Goal: Complete application form: Complete application form

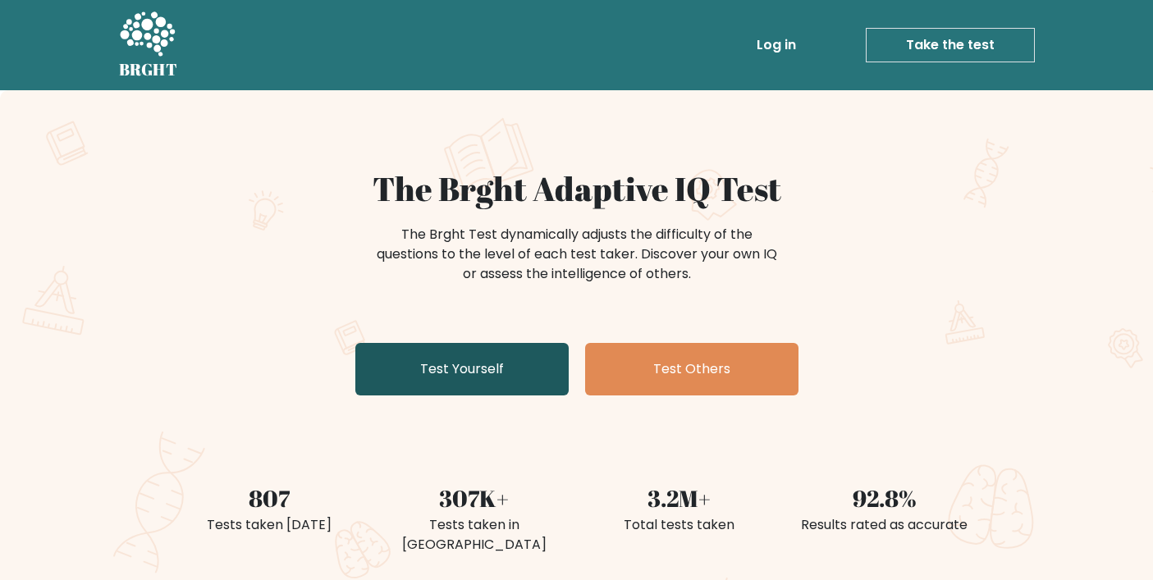
click at [513, 375] on link "Test Yourself" at bounding box center [461, 369] width 213 height 53
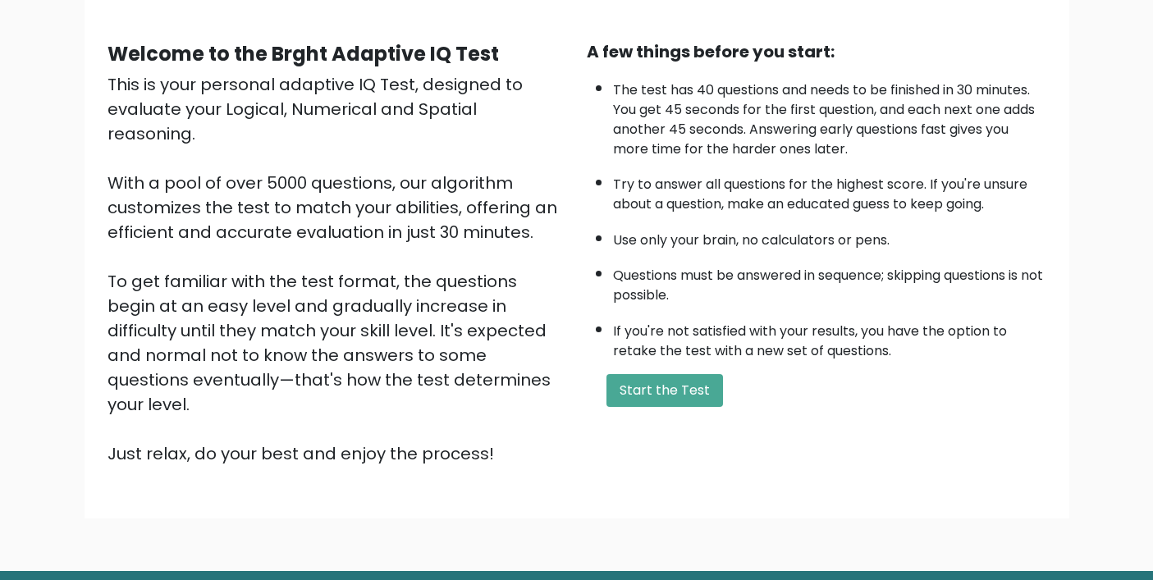
scroll to position [171, 0]
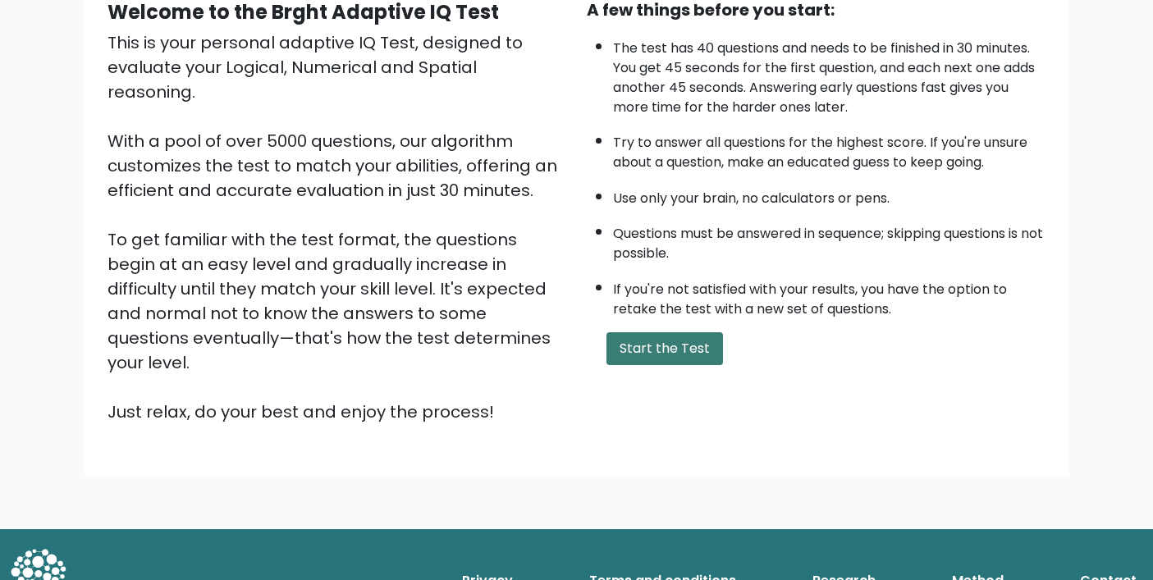
click at [693, 342] on button "Start the Test" at bounding box center [664, 348] width 116 height 33
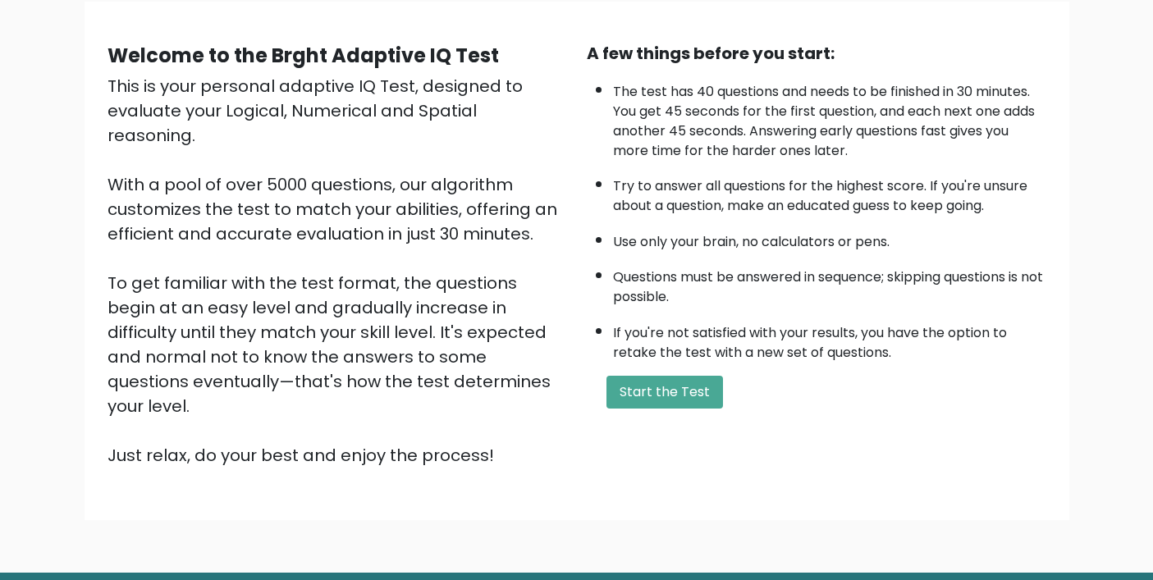
scroll to position [125, 0]
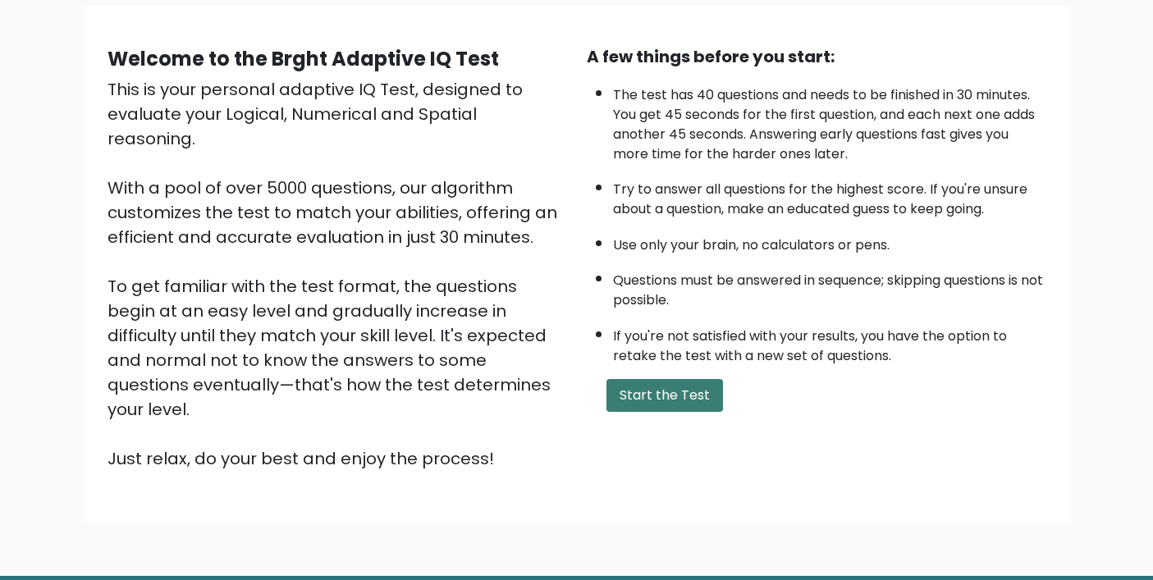
click at [674, 400] on button "Start the Test" at bounding box center [664, 395] width 116 height 33
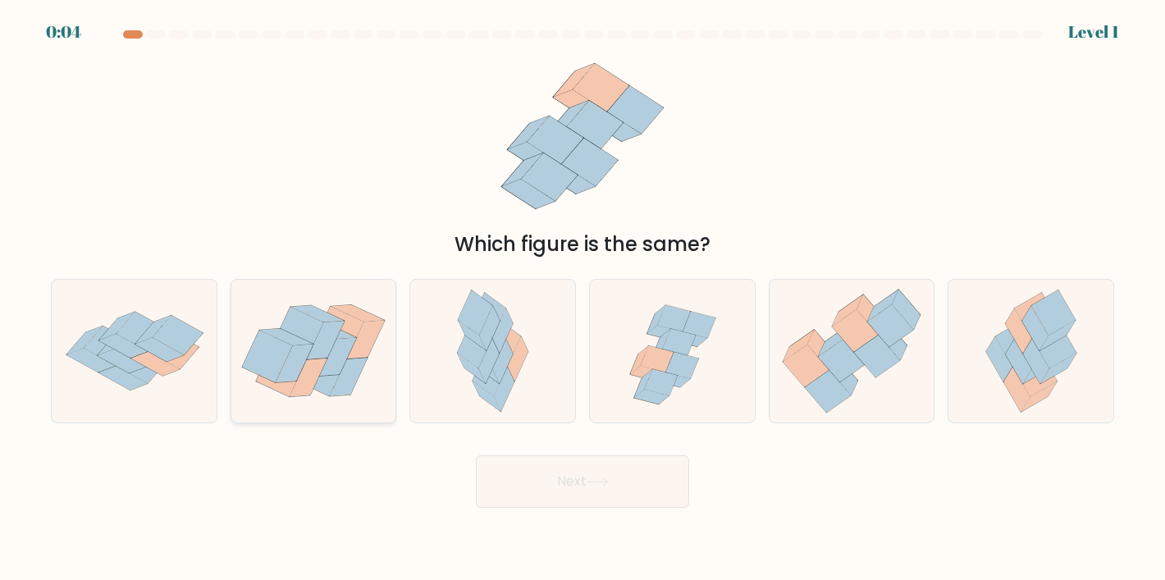
click at [349, 381] on icon at bounding box center [349, 378] width 38 height 39
click at [582, 299] on input "b." at bounding box center [582, 294] width 1 height 8
radio input "true"
click at [614, 487] on button "Next" at bounding box center [582, 481] width 213 height 53
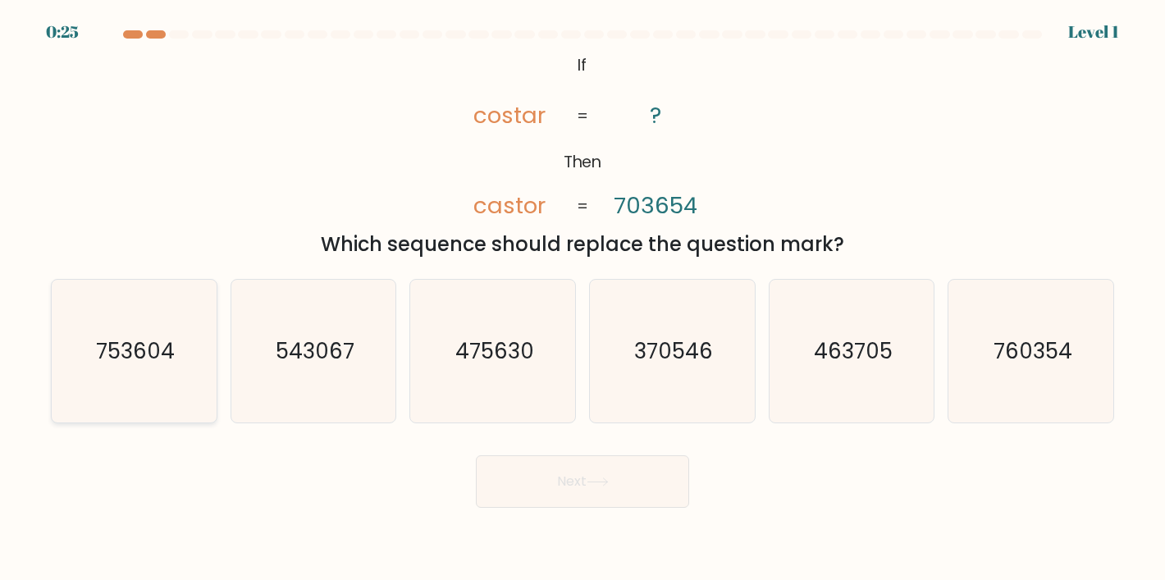
click at [153, 371] on icon "753604" at bounding box center [133, 351] width 143 height 143
click at [582, 299] on input "a. 753604" at bounding box center [582, 294] width 1 height 8
radio input "true"
click at [609, 486] on icon at bounding box center [598, 481] width 22 height 9
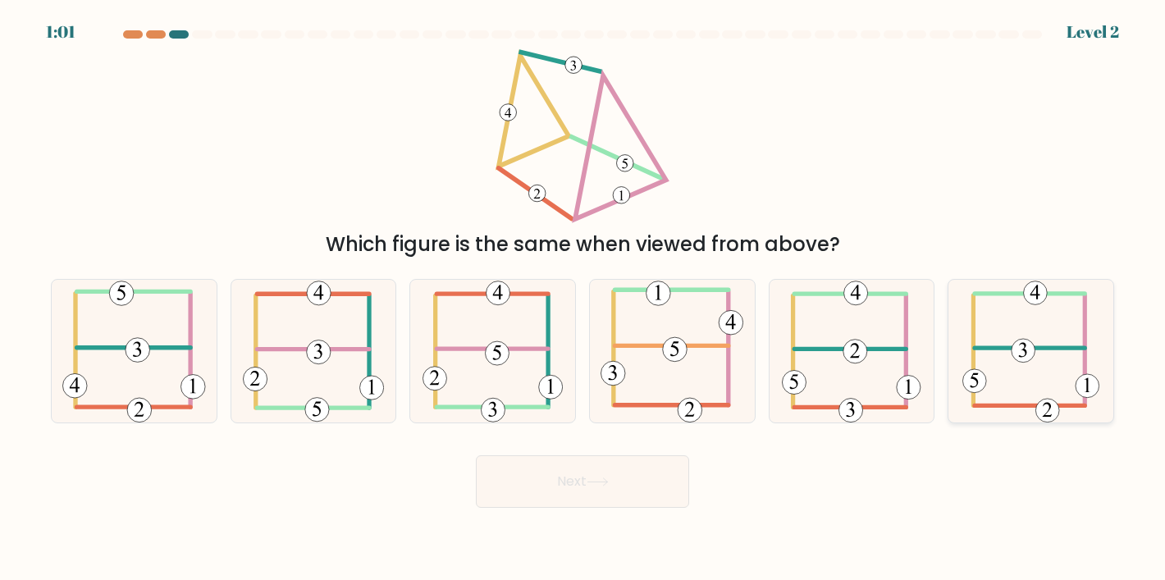
click at [1024, 368] on icon at bounding box center [1030, 351] width 137 height 143
click at [583, 299] on input "f." at bounding box center [582, 294] width 1 height 8
radio input "true"
click at [1041, 363] on icon at bounding box center [1030, 351] width 135 height 141
click at [583, 299] on input "f." at bounding box center [582, 294] width 1 height 8
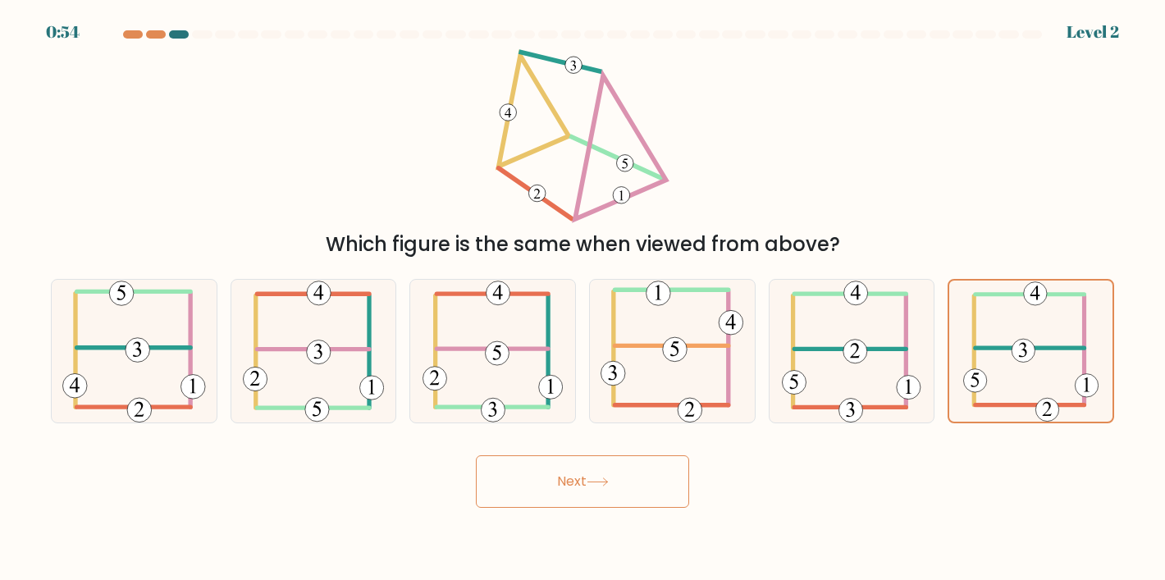
click at [605, 471] on button "Next" at bounding box center [582, 481] width 213 height 53
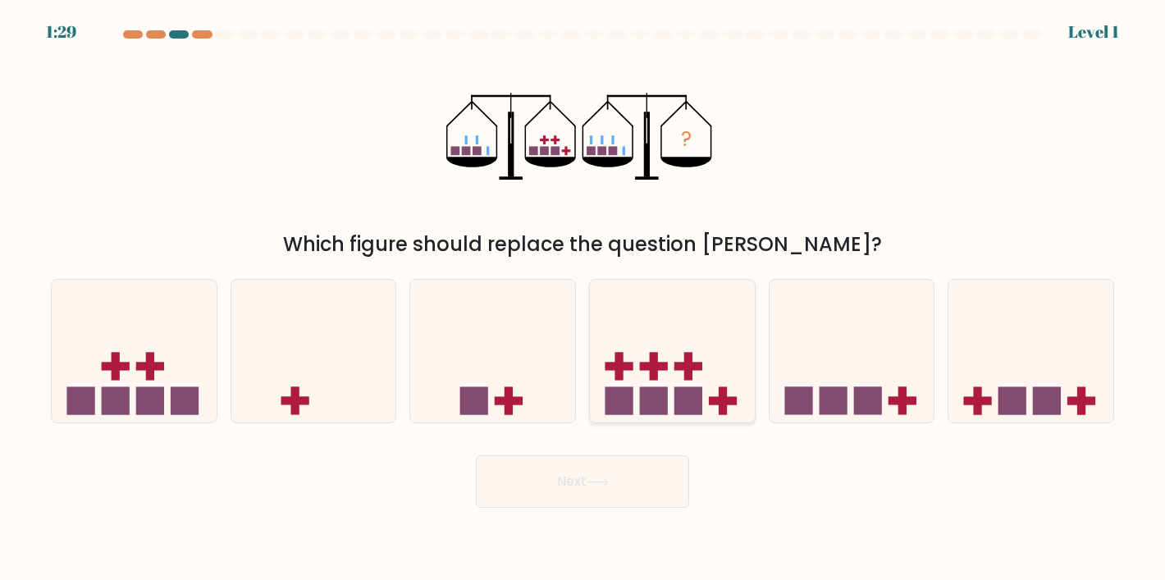
click at [708, 333] on icon at bounding box center [672, 351] width 165 height 136
click at [583, 299] on input "d." at bounding box center [582, 294] width 1 height 8
radio input "true"
click at [655, 489] on button "Next" at bounding box center [582, 481] width 213 height 53
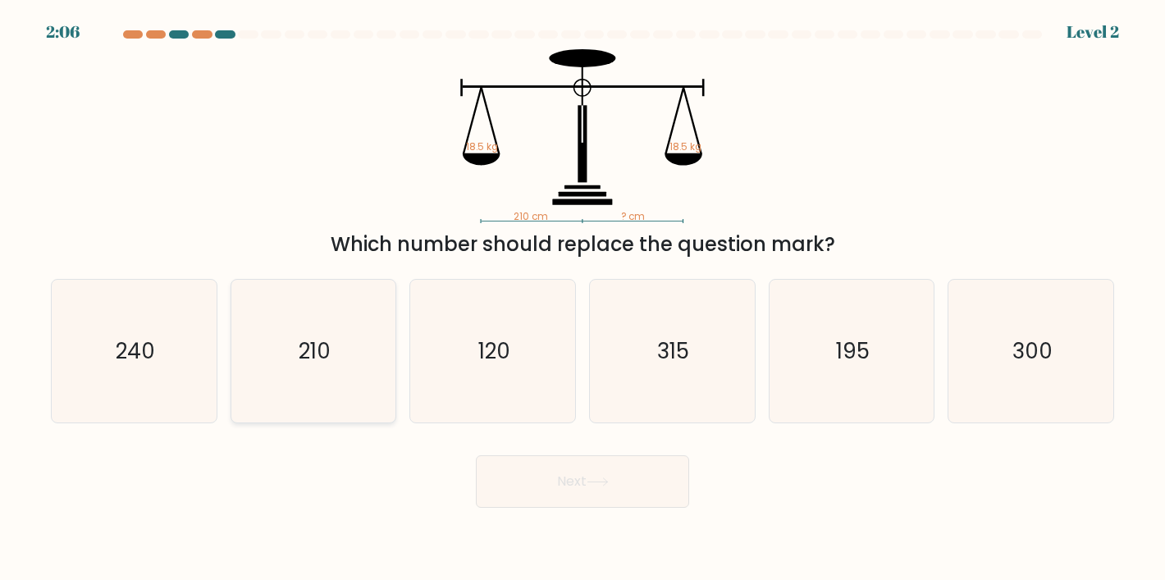
click at [352, 329] on icon "210" at bounding box center [313, 351] width 143 height 143
click at [582, 299] on input "b. 210" at bounding box center [582, 294] width 1 height 8
radio input "true"
click at [616, 458] on button "Next" at bounding box center [582, 481] width 213 height 53
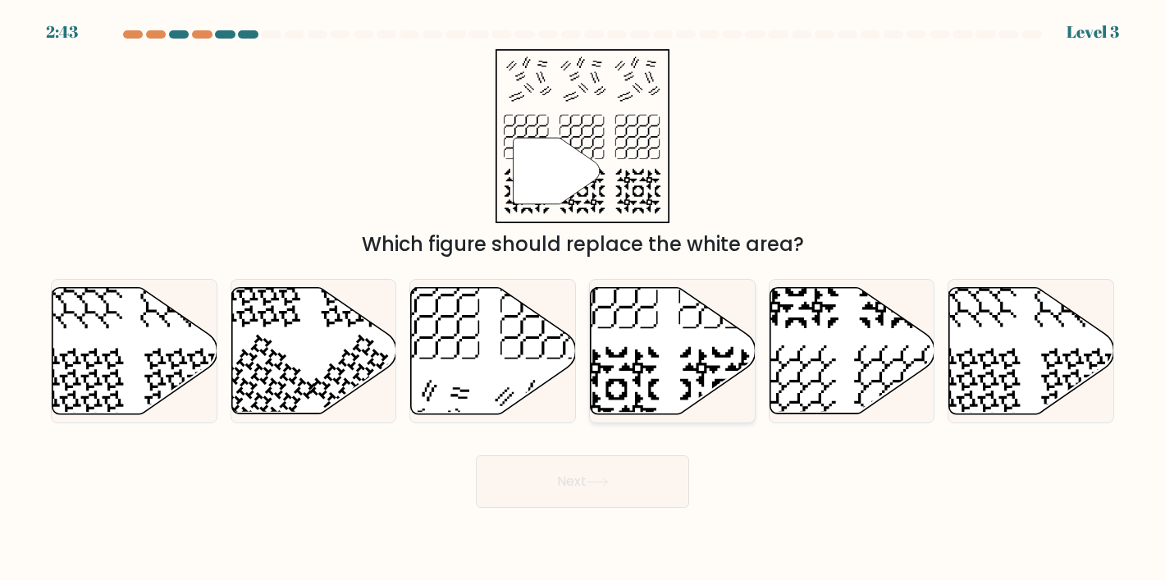
click at [689, 322] on icon at bounding box center [673, 350] width 165 height 126
click at [583, 299] on input "d." at bounding box center [582, 294] width 1 height 8
radio input "true"
click at [641, 468] on button "Next" at bounding box center [582, 481] width 213 height 53
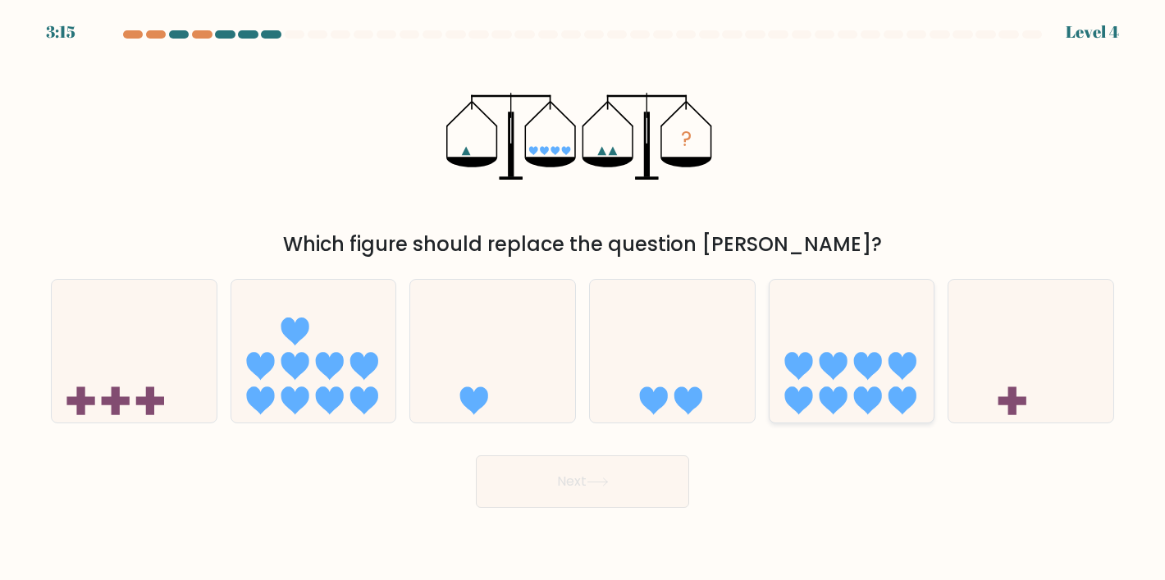
click at [821, 374] on icon at bounding box center [852, 351] width 165 height 136
click at [583, 299] on input "e." at bounding box center [582, 294] width 1 height 8
radio input "true"
click at [541, 473] on button "Next" at bounding box center [582, 481] width 213 height 53
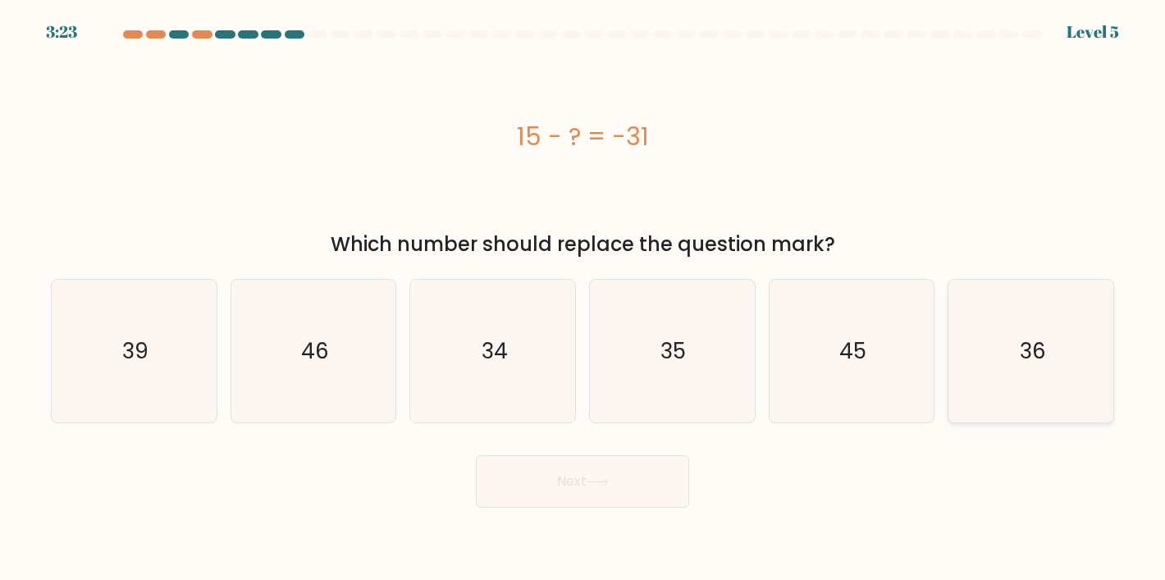
click at [991, 358] on icon "36" at bounding box center [1031, 351] width 143 height 143
click at [583, 299] on input "f. 36" at bounding box center [582, 294] width 1 height 8
radio input "true"
click at [605, 476] on button "Next" at bounding box center [582, 481] width 213 height 53
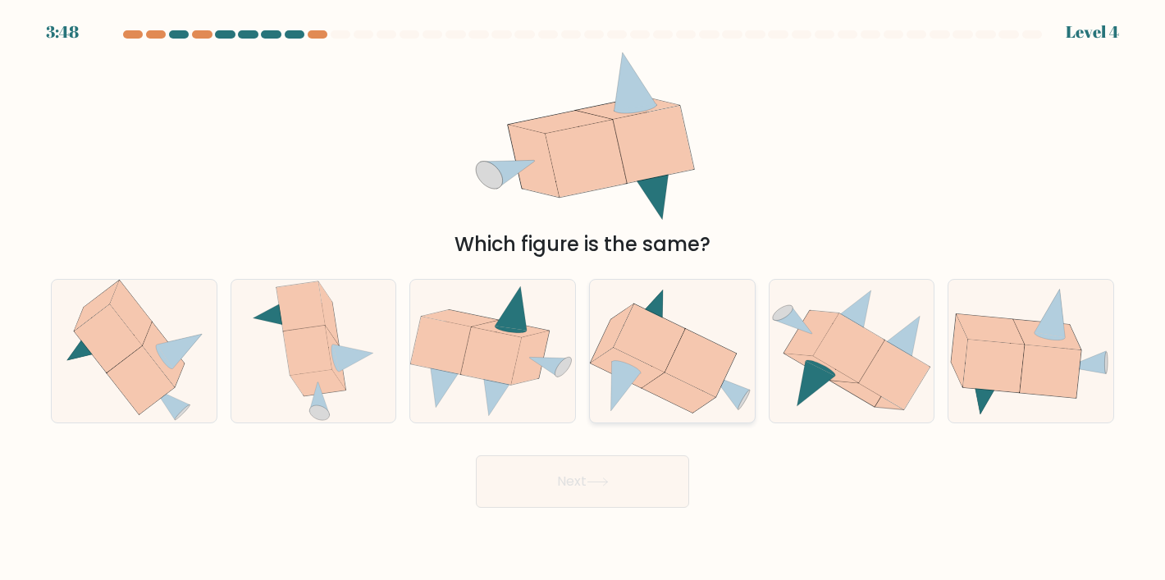
click at [638, 354] on icon at bounding box center [649, 338] width 71 height 68
click at [583, 299] on input "d." at bounding box center [582, 294] width 1 height 8
radio input "true"
click at [525, 486] on button "Next" at bounding box center [582, 481] width 213 height 53
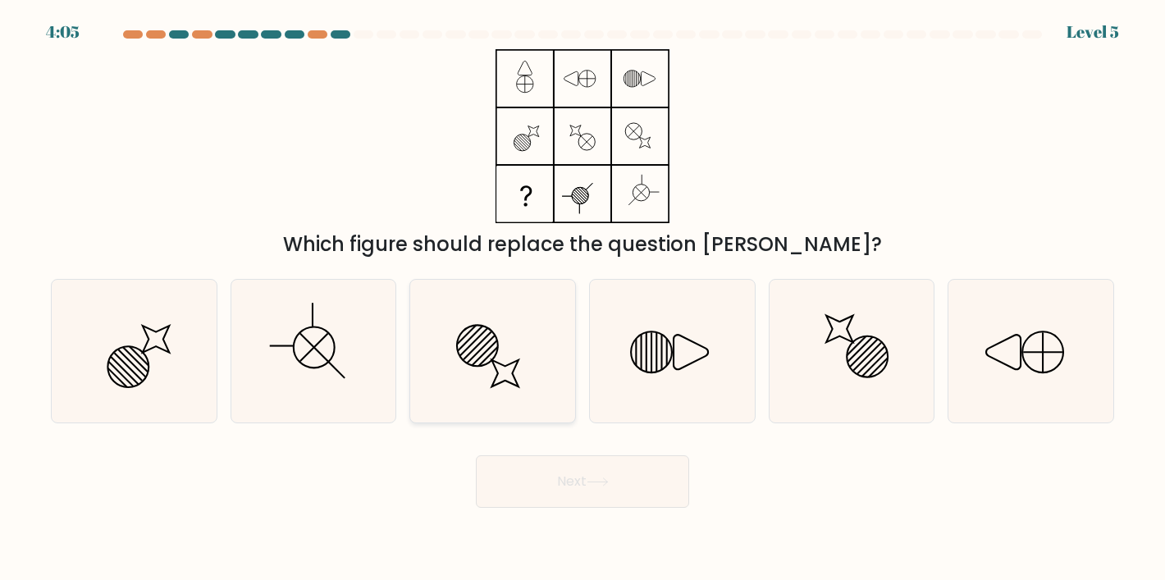
click at [509, 366] on icon at bounding box center [493, 351] width 143 height 143
click at [582, 299] on input "c." at bounding box center [582, 294] width 1 height 8
radio input "true"
click at [620, 463] on button "Next" at bounding box center [582, 481] width 213 height 53
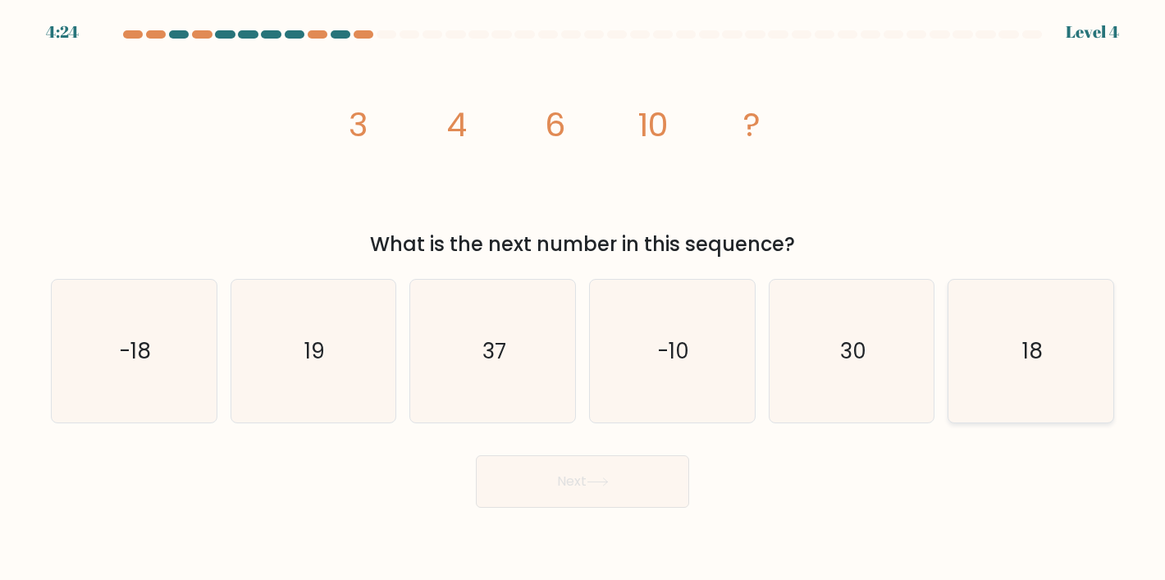
click at [1009, 299] on icon "18" at bounding box center [1031, 351] width 143 height 143
click at [583, 299] on input "f. 18" at bounding box center [582, 294] width 1 height 8
radio input "true"
click at [646, 471] on button "Next" at bounding box center [582, 481] width 213 height 53
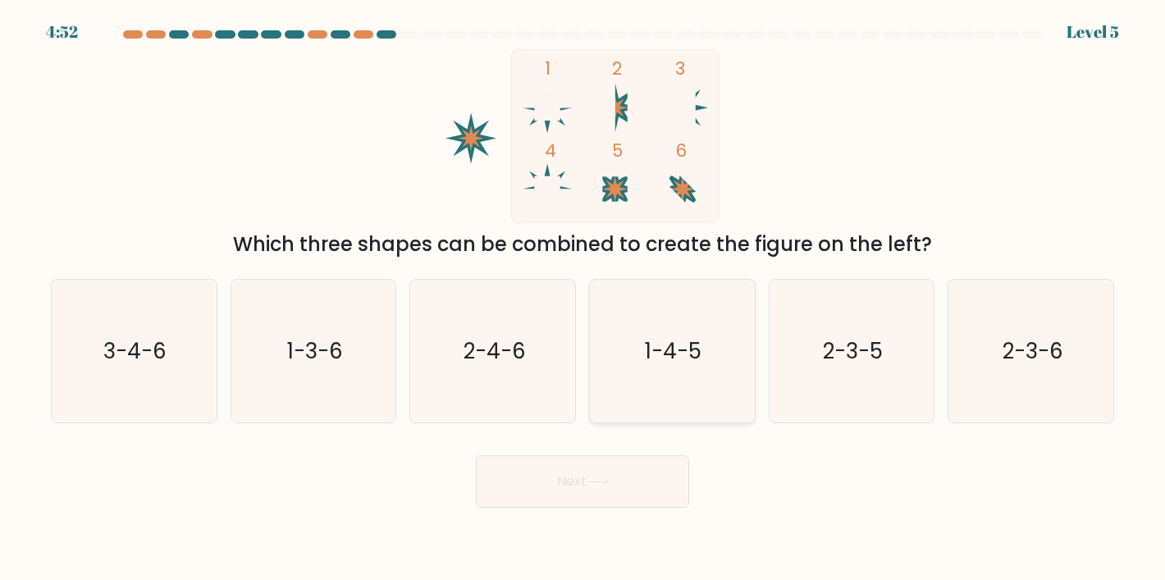
click at [716, 364] on icon "1-4-5" at bounding box center [672, 351] width 143 height 143
click at [583, 299] on input "d. 1-4-5" at bounding box center [582, 294] width 1 height 8
radio input "true"
click at [603, 487] on button "Next" at bounding box center [582, 481] width 213 height 53
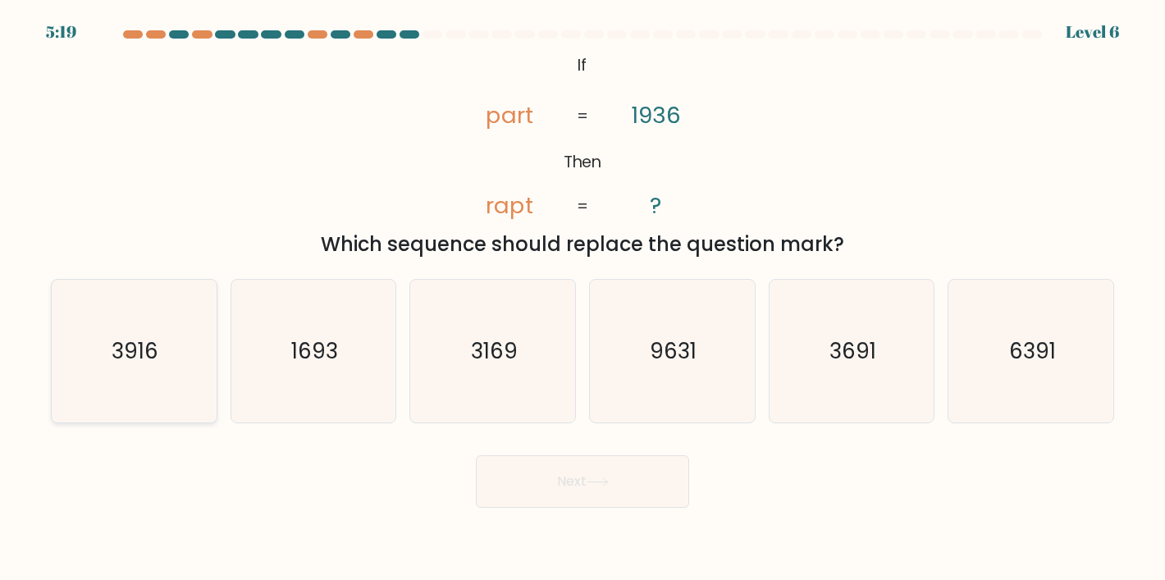
click at [162, 371] on icon "3916" at bounding box center [133, 351] width 143 height 143
click at [582, 299] on input "a. 3916" at bounding box center [582, 294] width 1 height 8
radio input "true"
click at [490, 380] on icon "3169" at bounding box center [493, 351] width 143 height 143
click at [582, 299] on input "c. 3169" at bounding box center [582, 294] width 1 height 8
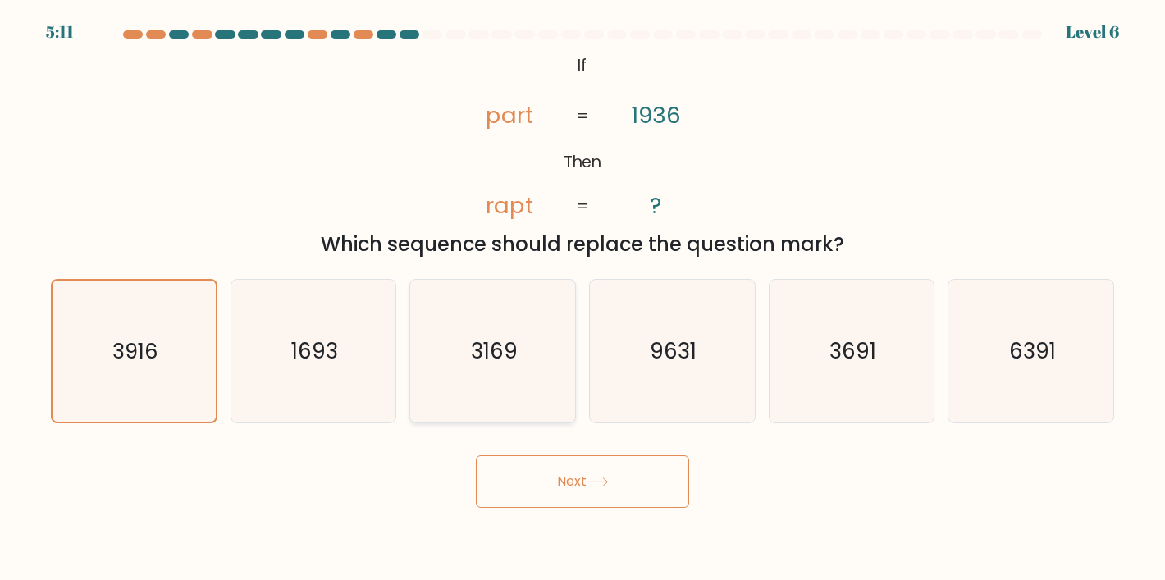
radio input "true"
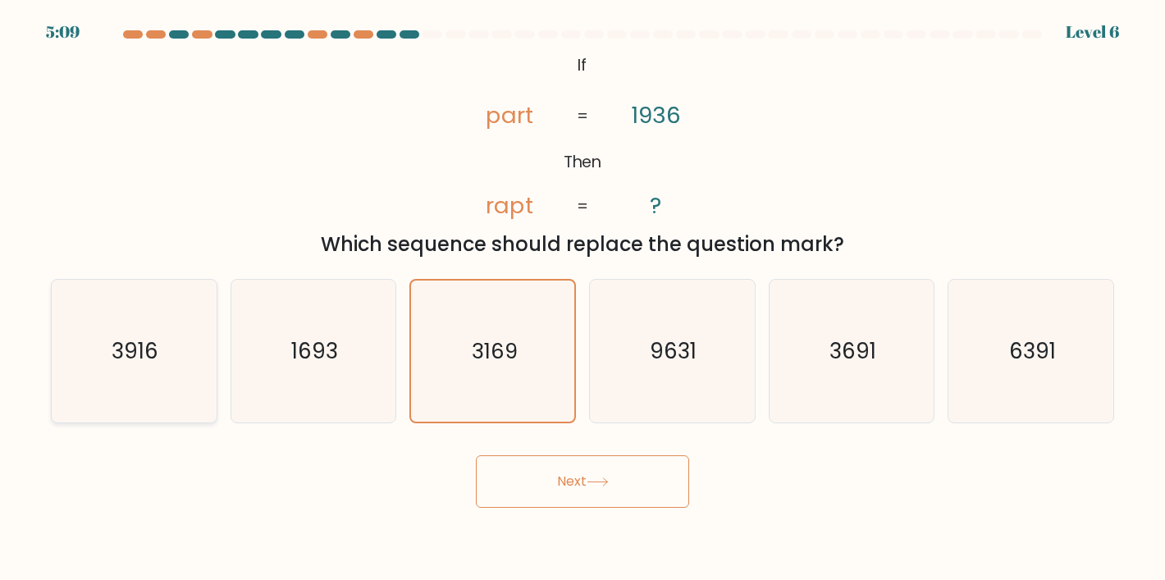
click at [155, 367] on icon "3916" at bounding box center [133, 351] width 143 height 143
click at [582, 299] on input "a. 3916" at bounding box center [582, 294] width 1 height 8
radio input "true"
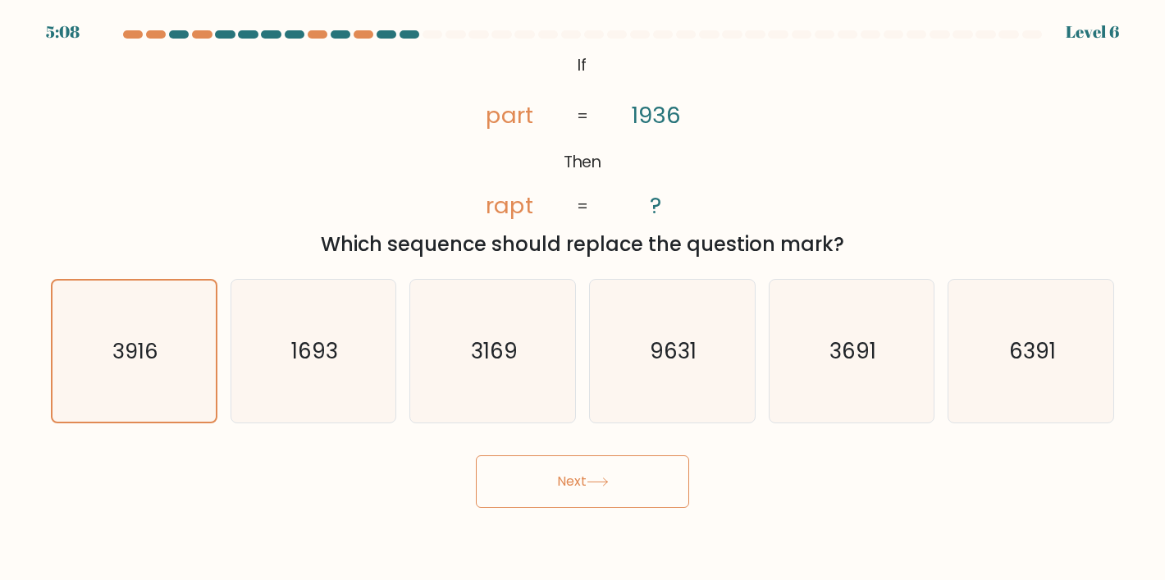
click at [556, 476] on button "Next" at bounding box center [582, 481] width 213 height 53
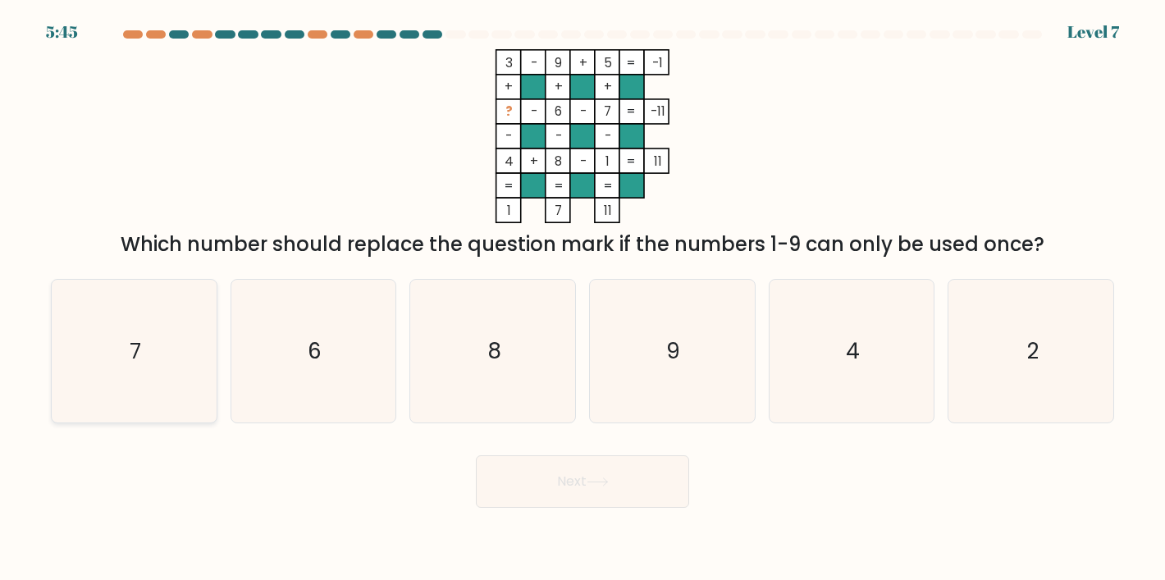
click at [134, 325] on icon "7" at bounding box center [133, 351] width 143 height 143
click at [582, 299] on input "a. 7" at bounding box center [582, 294] width 1 height 8
radio input "true"
click at [601, 464] on button "Next" at bounding box center [582, 481] width 213 height 53
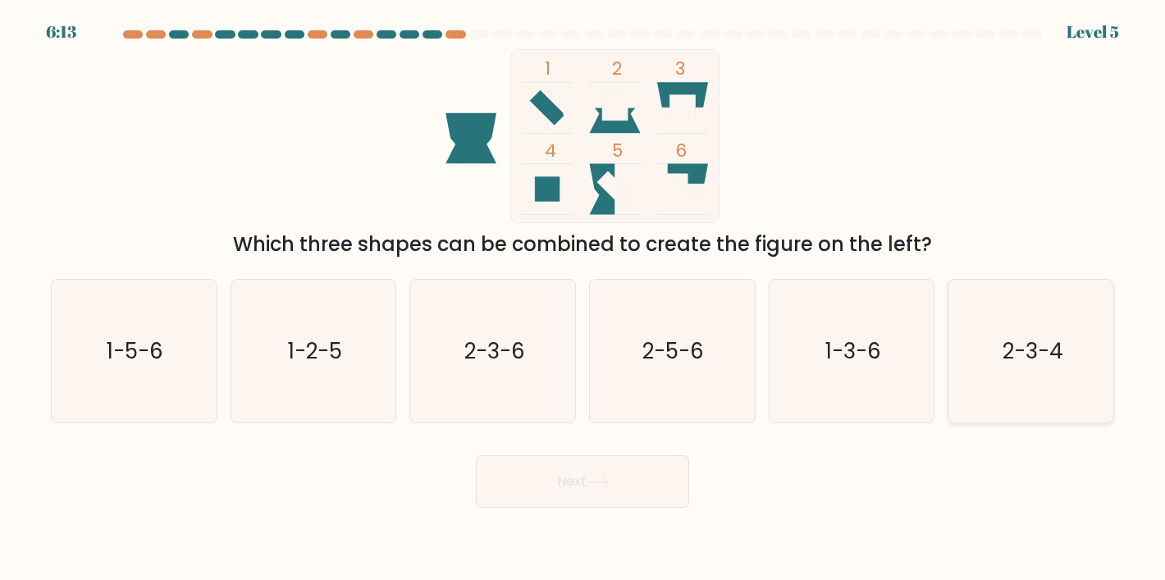
click at [1004, 368] on icon "2-3-4" at bounding box center [1031, 351] width 143 height 143
click at [583, 299] on input "f. 2-3-4" at bounding box center [582, 294] width 1 height 8
radio input "true"
click at [637, 472] on button "Next" at bounding box center [582, 481] width 213 height 53
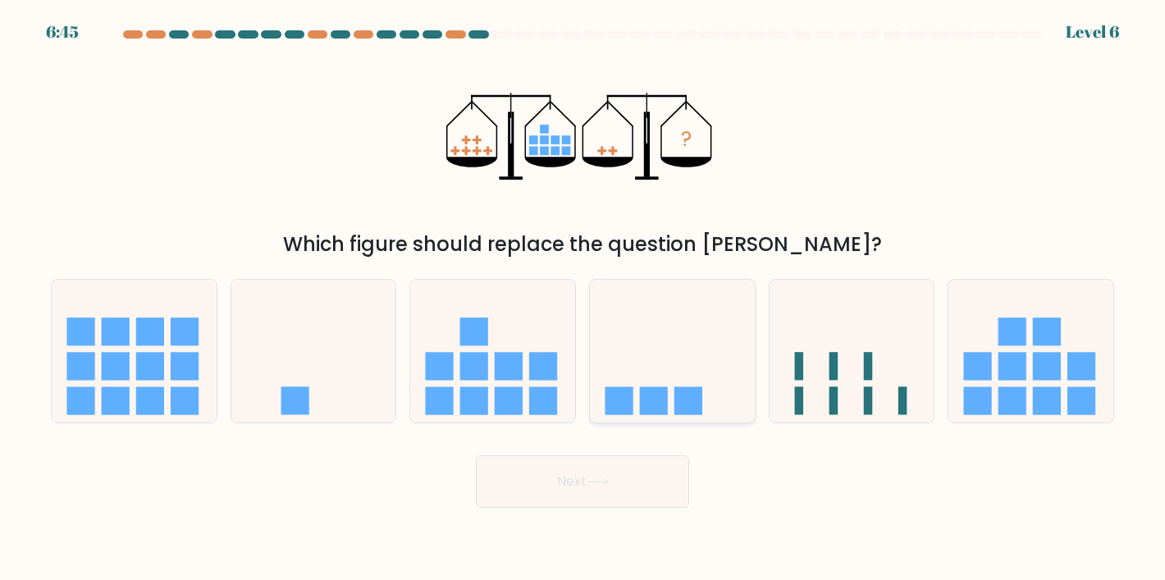
click at [730, 331] on icon at bounding box center [672, 351] width 165 height 136
click at [583, 299] on input "d." at bounding box center [582, 294] width 1 height 8
radio input "true"
click at [582, 482] on button "Next" at bounding box center [582, 481] width 213 height 53
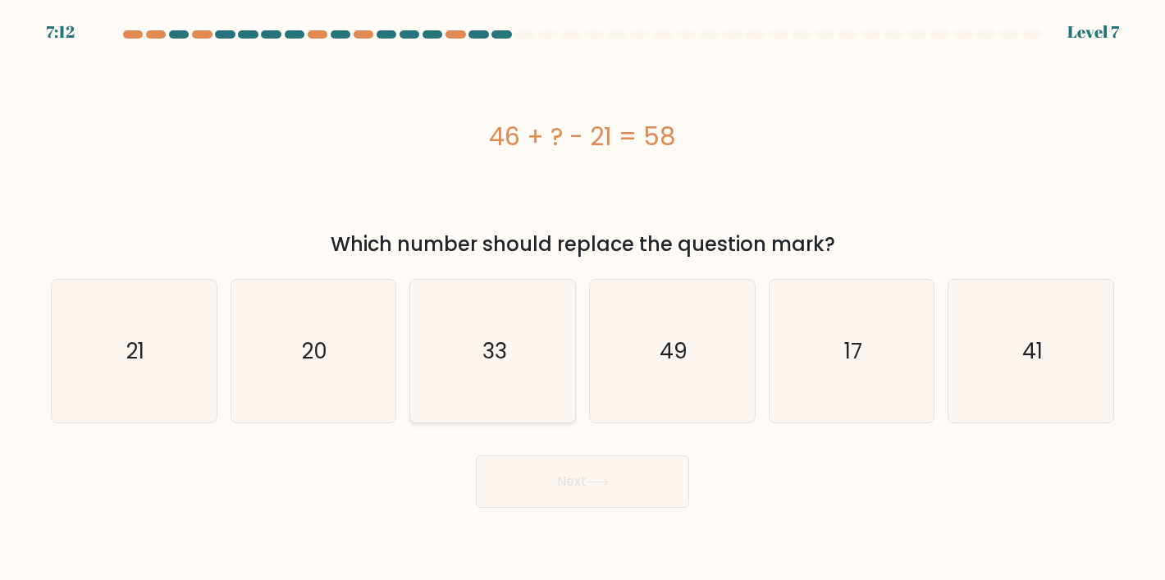
drag, startPoint x: 539, startPoint y: 381, endPoint x: 539, endPoint y: 394, distance: 13.1
click at [539, 381] on icon "33" at bounding box center [493, 351] width 143 height 143
click at [582, 299] on input "c. 33" at bounding box center [582, 294] width 1 height 8
radio input "true"
click at [580, 490] on button "Next" at bounding box center [582, 481] width 213 height 53
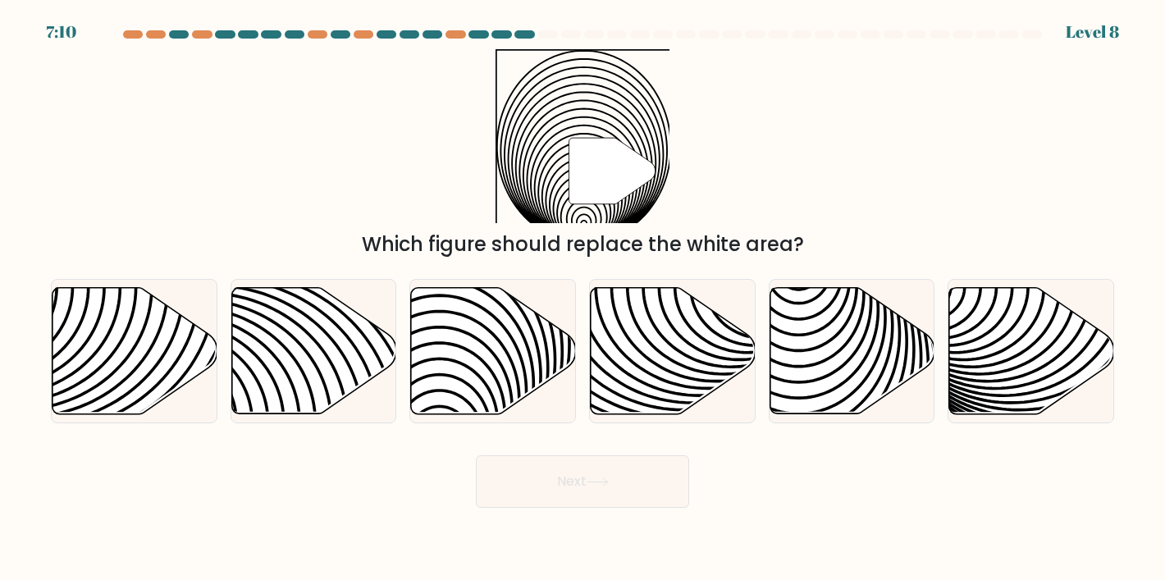
click at [576, 488] on button "Next" at bounding box center [582, 481] width 213 height 53
click at [852, 368] on icon at bounding box center [852, 350] width 165 height 126
click at [583, 299] on input "e." at bounding box center [582, 294] width 1 height 8
radio input "true"
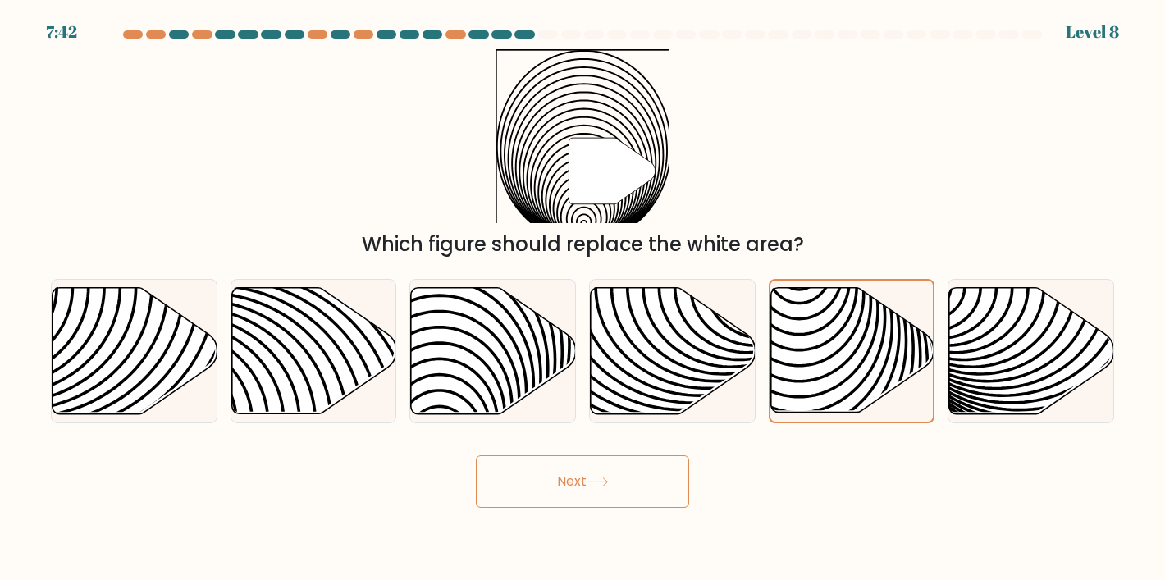
click at [624, 471] on button "Next" at bounding box center [582, 481] width 213 height 53
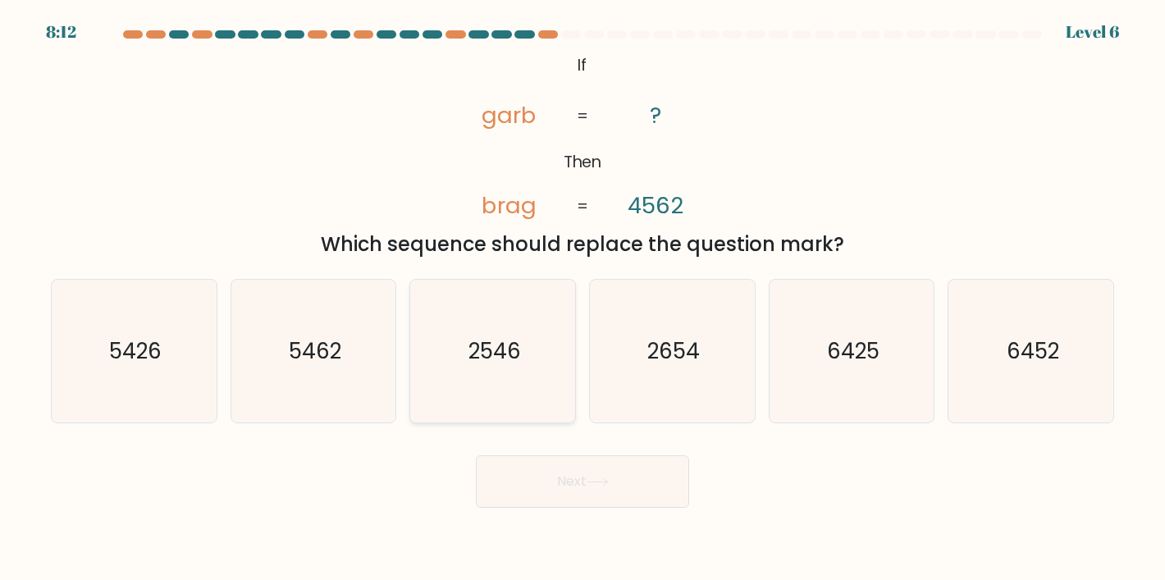
click at [497, 353] on text "2546" at bounding box center [494, 351] width 53 height 30
click at [582, 299] on input "c. 2546" at bounding box center [582, 294] width 1 height 8
radio input "true"
click at [514, 461] on button "Next" at bounding box center [582, 481] width 213 height 53
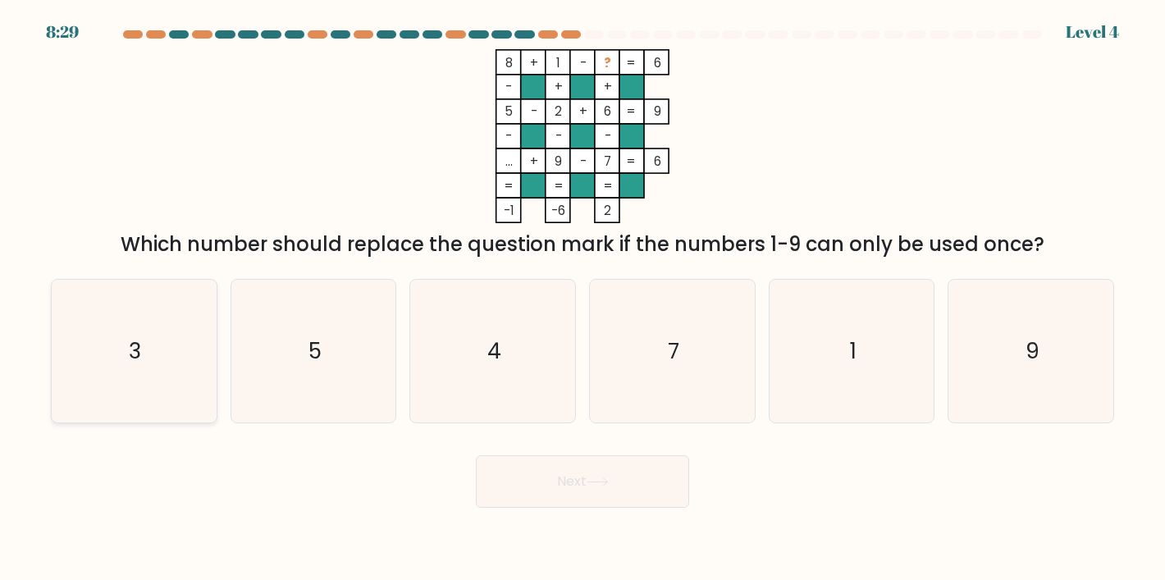
click at [162, 358] on icon "3" at bounding box center [133, 351] width 143 height 143
click at [582, 299] on input "a. 3" at bounding box center [582, 294] width 1 height 8
radio input "true"
click at [569, 464] on button "Next" at bounding box center [582, 481] width 213 height 53
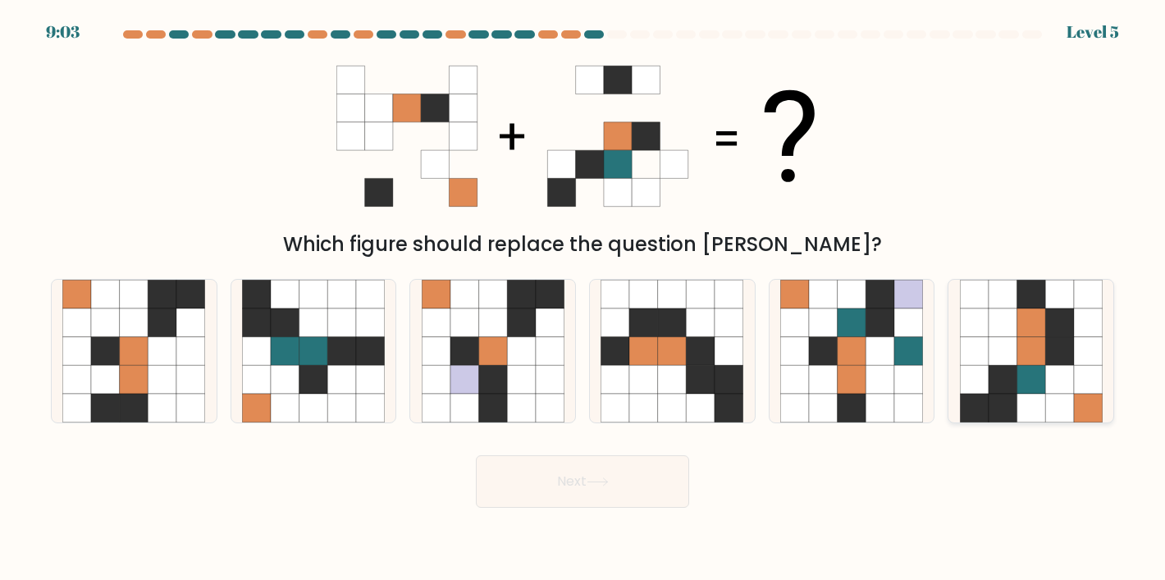
click at [1067, 349] on icon at bounding box center [1059, 351] width 29 height 29
click at [583, 299] on input "f." at bounding box center [582, 294] width 1 height 8
radio input "true"
click at [650, 493] on button "Next" at bounding box center [582, 481] width 213 height 53
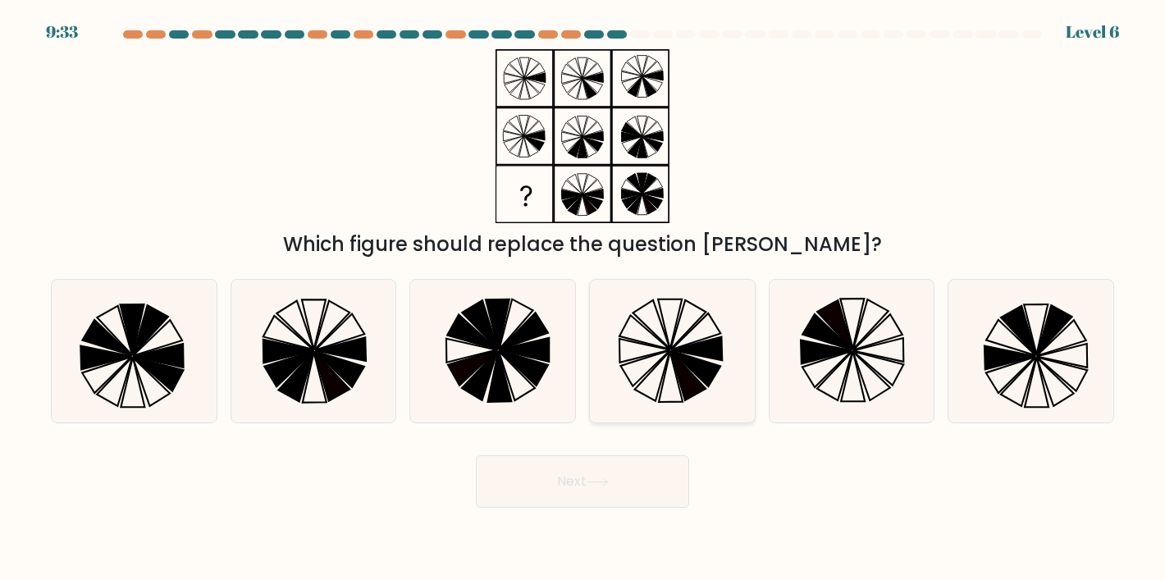
click at [674, 354] on icon at bounding box center [688, 375] width 35 height 49
click at [583, 299] on input "d." at bounding box center [582, 294] width 1 height 8
radio input "true"
click at [612, 498] on button "Next" at bounding box center [582, 481] width 213 height 53
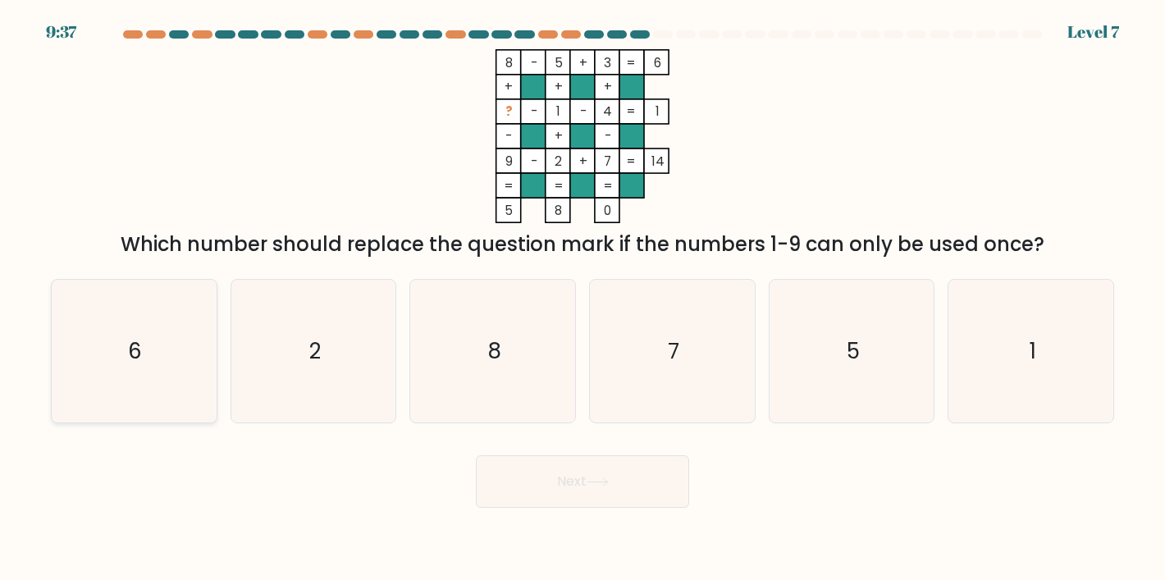
click at [167, 350] on icon "6" at bounding box center [133, 351] width 143 height 143
click at [582, 299] on input "a. 6" at bounding box center [582, 294] width 1 height 8
radio input "true"
click at [551, 490] on button "Next" at bounding box center [582, 481] width 213 height 53
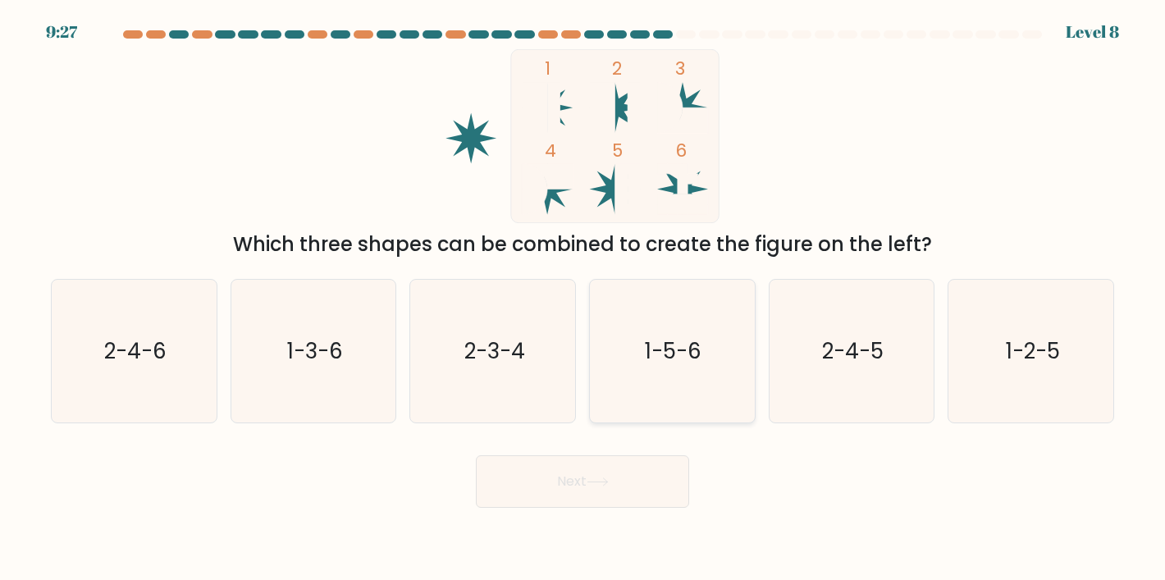
click at [644, 408] on icon "1-5-6" at bounding box center [672, 351] width 143 height 143
click at [583, 299] on input "d. 1-5-6" at bounding box center [582, 294] width 1 height 8
radio input "true"
click at [614, 473] on button "Next" at bounding box center [582, 481] width 213 height 53
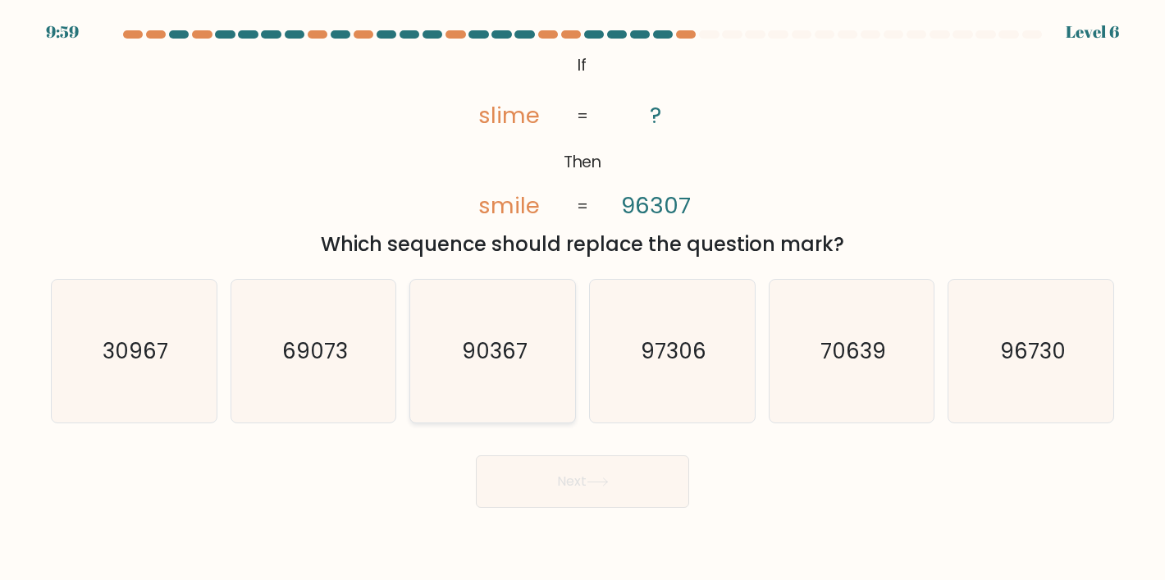
click at [497, 396] on icon "90367" at bounding box center [493, 351] width 143 height 143
click at [582, 299] on input "c. 90367" at bounding box center [582, 294] width 1 height 8
radio input "true"
click at [528, 488] on button "Next" at bounding box center [582, 481] width 213 height 53
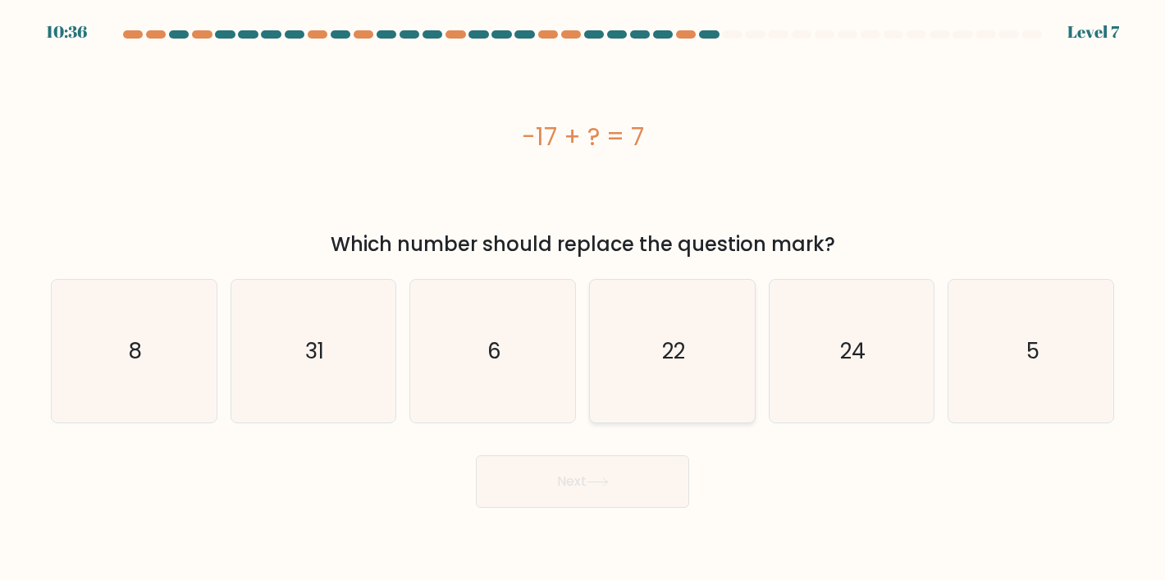
click at [665, 326] on icon "22" at bounding box center [672, 351] width 143 height 143
click at [583, 299] on input "d. 22" at bounding box center [582, 294] width 1 height 8
radio input "true"
click at [600, 491] on button "Next" at bounding box center [582, 481] width 213 height 53
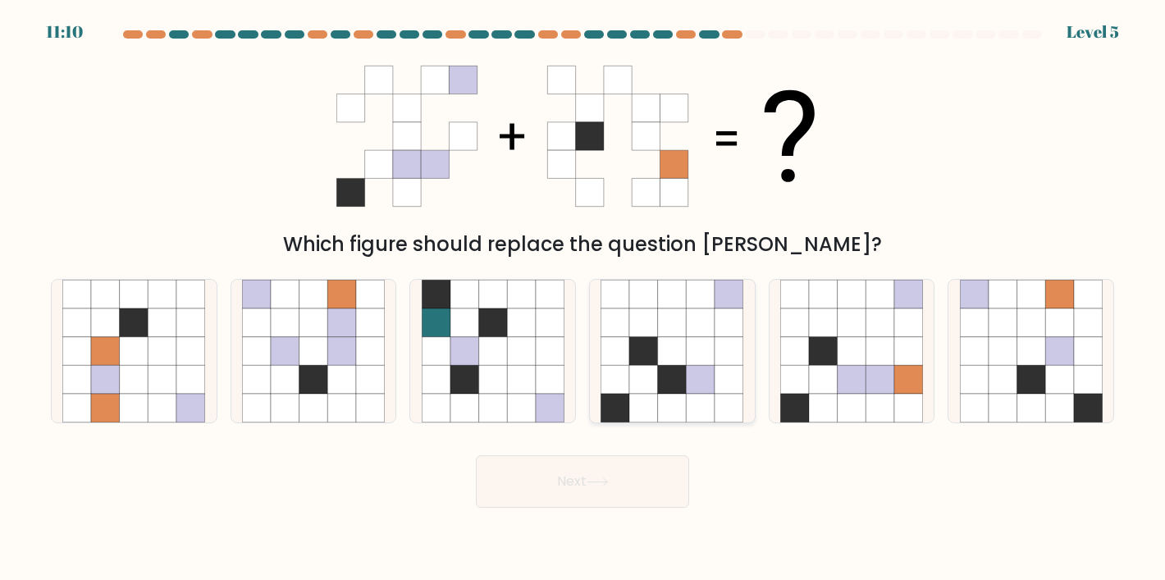
click at [683, 380] on icon at bounding box center [672, 379] width 29 height 29
click at [583, 299] on input "d." at bounding box center [582, 294] width 1 height 8
radio input "true"
click at [858, 361] on icon at bounding box center [852, 351] width 29 height 29
click at [583, 299] on input "e." at bounding box center [582, 294] width 1 height 8
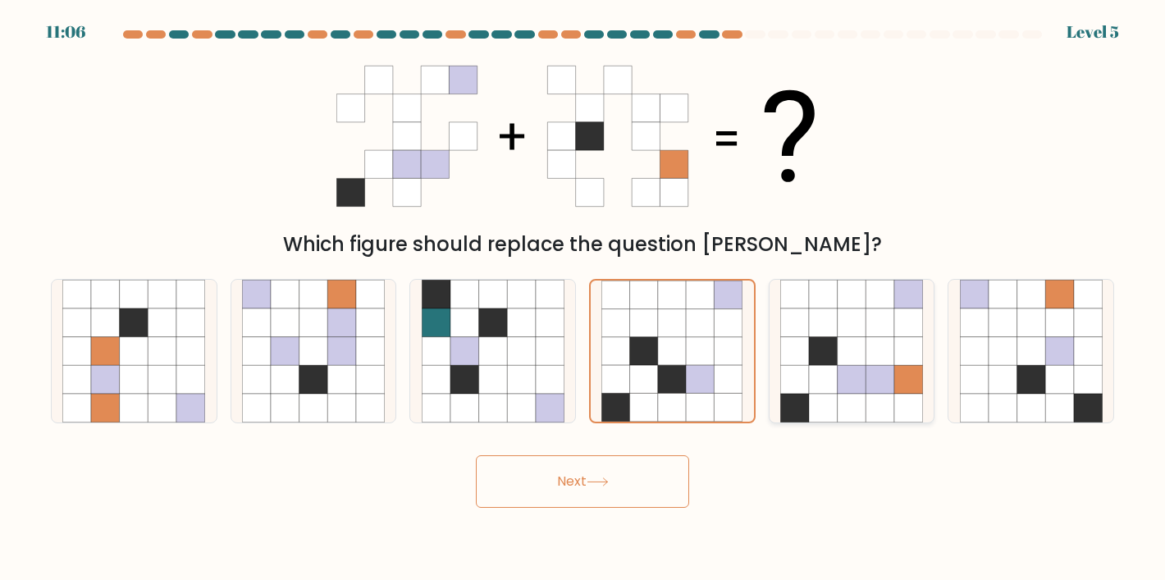
radio input "true"
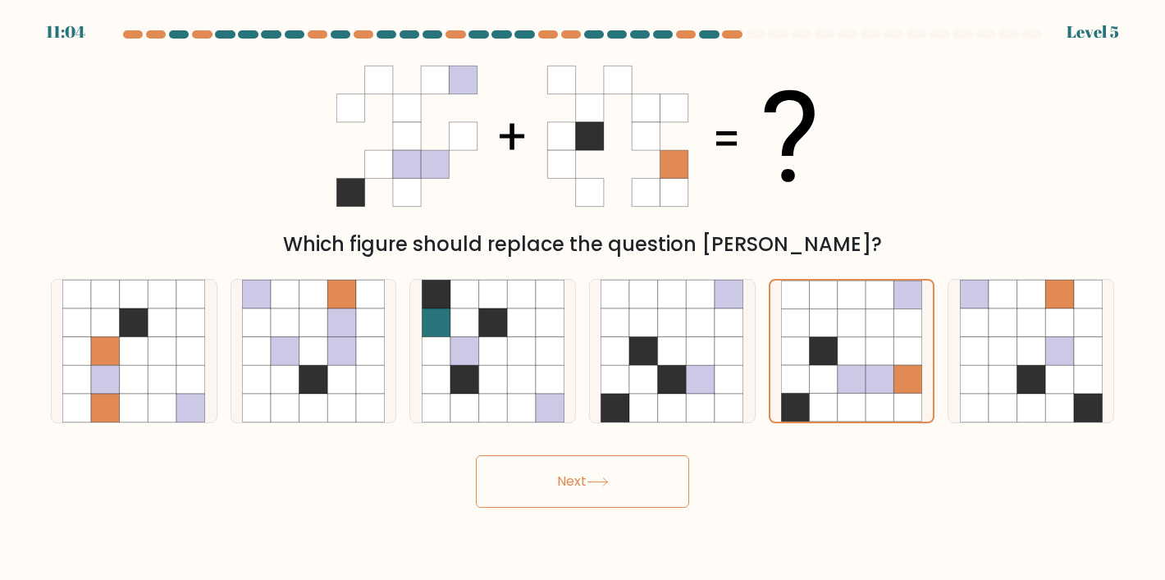
click at [596, 474] on button "Next" at bounding box center [582, 481] width 213 height 53
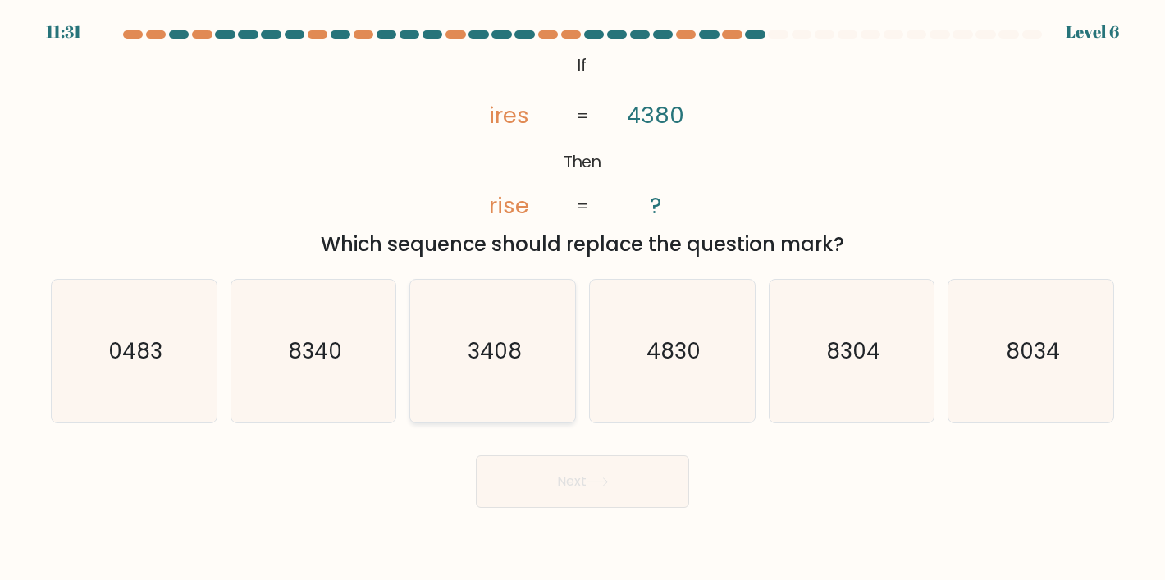
click at [470, 358] on text "3408" at bounding box center [494, 351] width 54 height 30
click at [582, 299] on input "c. 3408" at bounding box center [582, 294] width 1 height 8
radio input "true"
click at [605, 497] on button "Next" at bounding box center [582, 481] width 213 height 53
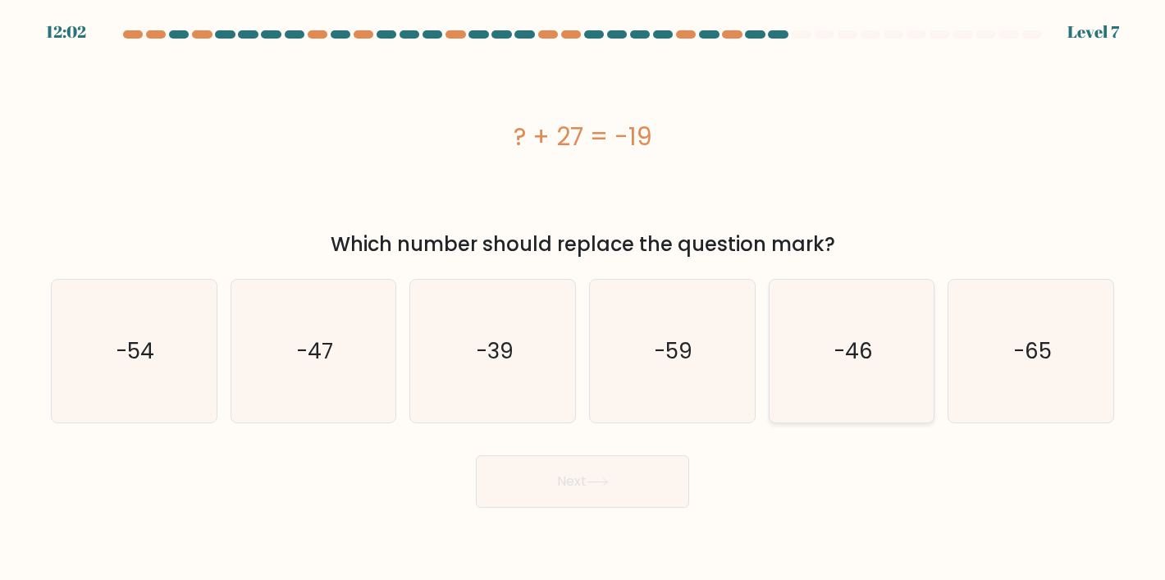
click at [866, 385] on icon "-46" at bounding box center [851, 351] width 143 height 143
click at [583, 299] on input "e. -46" at bounding box center [582, 294] width 1 height 8
radio input "true"
click at [592, 461] on button "Next" at bounding box center [582, 481] width 213 height 53
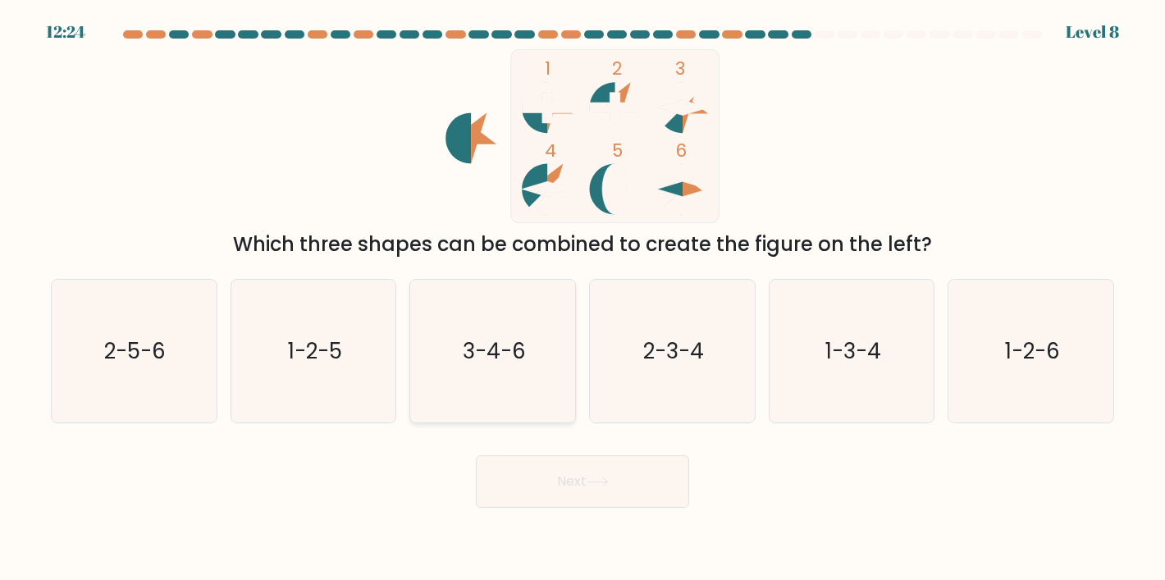
click at [500, 371] on icon "3-4-6" at bounding box center [493, 351] width 143 height 143
click at [582, 299] on input "c. 3-4-6" at bounding box center [582, 294] width 1 height 8
radio input "true"
click at [574, 477] on button "Next" at bounding box center [582, 481] width 213 height 53
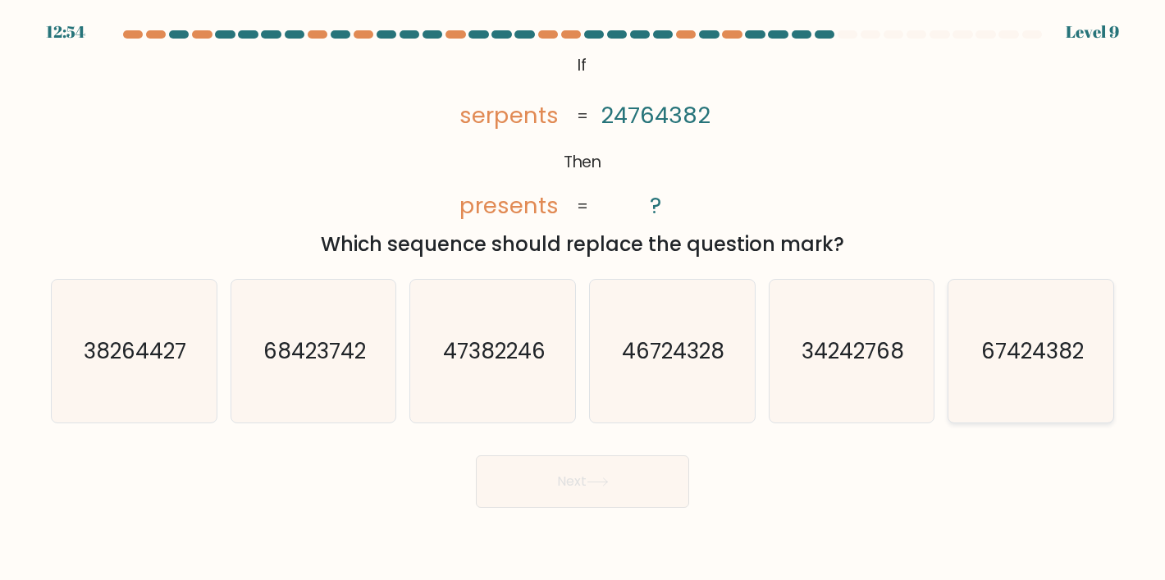
click at [983, 380] on icon "67424382" at bounding box center [1031, 351] width 143 height 143
click at [583, 299] on input "f. 67424382" at bounding box center [582, 294] width 1 height 8
radio input "true"
click at [543, 491] on button "Next" at bounding box center [582, 481] width 213 height 53
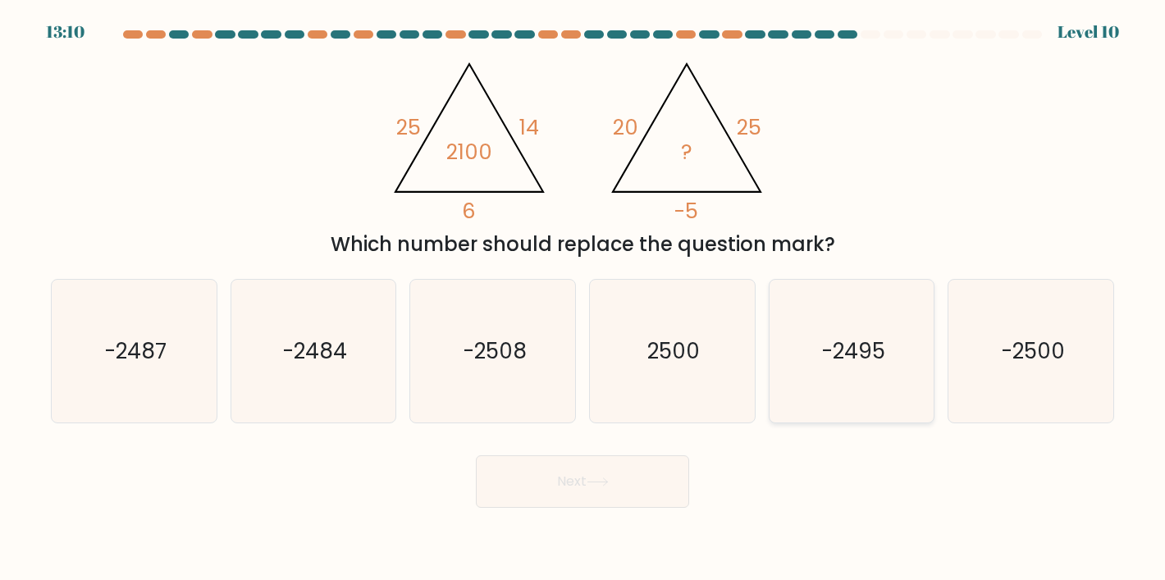
click at [829, 385] on icon "-2495" at bounding box center [851, 351] width 143 height 143
click at [583, 299] on input "e. -2495" at bounding box center [582, 294] width 1 height 8
radio input "true"
click at [635, 502] on button "Next" at bounding box center [582, 481] width 213 height 53
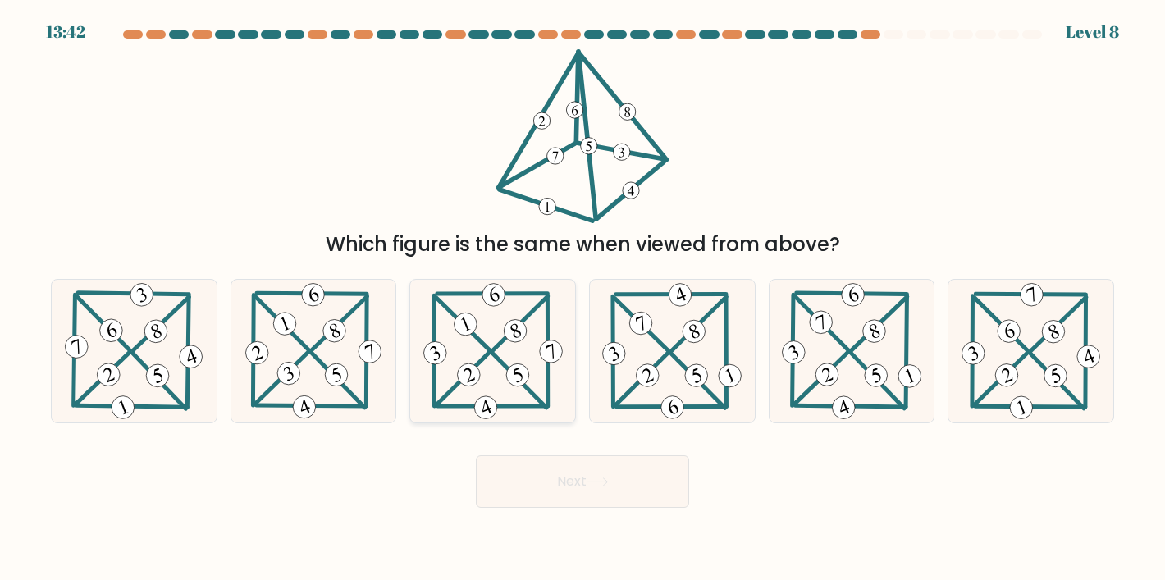
click at [509, 344] on icon at bounding box center [493, 351] width 146 height 143
click at [582, 299] on input "c." at bounding box center [582, 294] width 1 height 8
radio input "true"
click at [564, 479] on button "Next" at bounding box center [582, 481] width 213 height 53
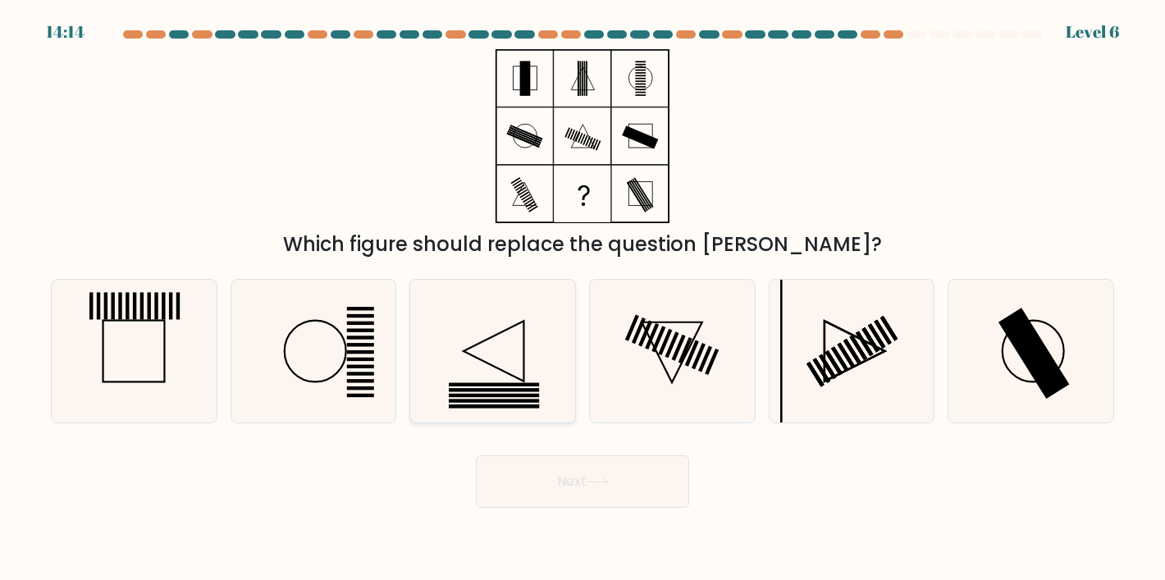
click at [498, 358] on icon at bounding box center [493, 351] width 143 height 143
click at [582, 299] on input "c." at bounding box center [582, 294] width 1 height 8
radio input "true"
click at [549, 464] on button "Next" at bounding box center [582, 481] width 213 height 53
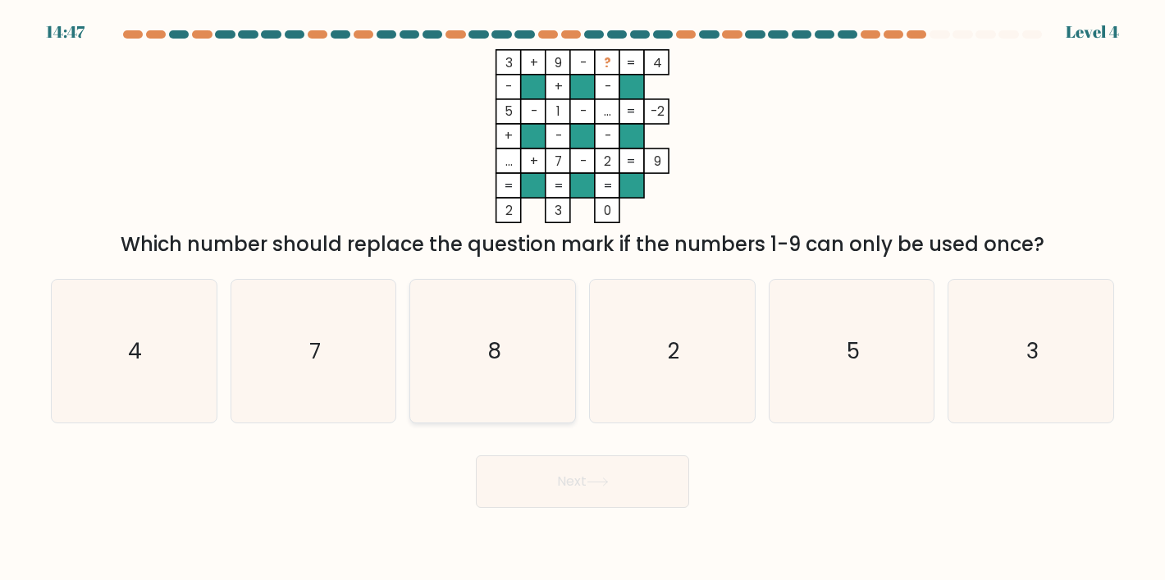
click at [506, 304] on icon "8" at bounding box center [493, 351] width 143 height 143
click at [582, 299] on input "c. 8" at bounding box center [582, 294] width 1 height 8
radio input "true"
click at [571, 487] on button "Next" at bounding box center [582, 481] width 213 height 53
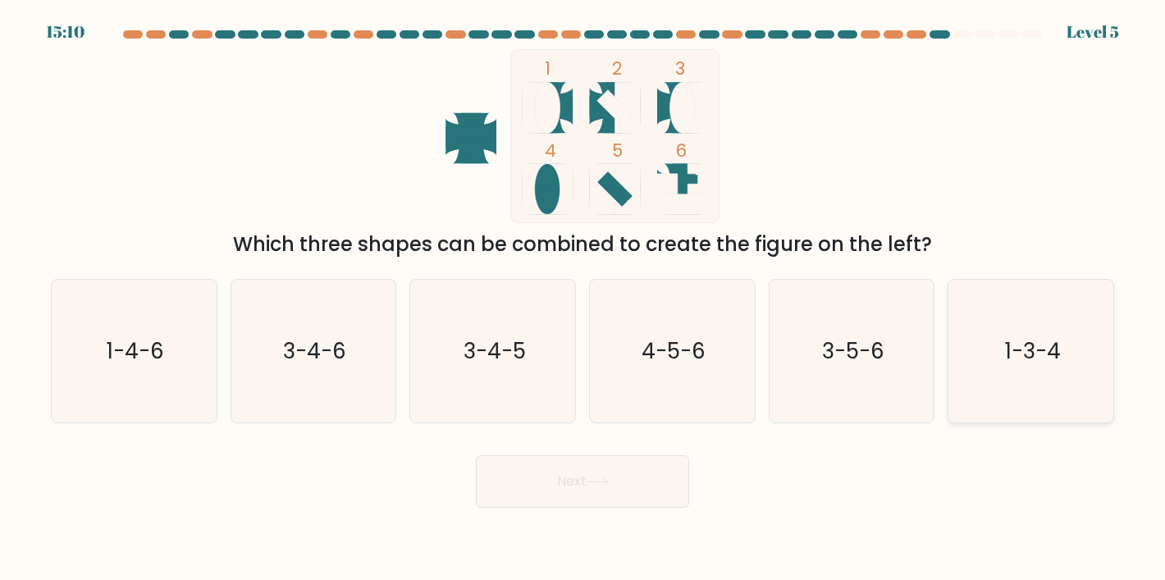
click at [1038, 376] on icon "1-3-4" at bounding box center [1031, 351] width 143 height 143
click at [583, 299] on input "f. 1-3-4" at bounding box center [582, 294] width 1 height 8
radio input "true"
click at [674, 474] on button "Next" at bounding box center [582, 481] width 213 height 53
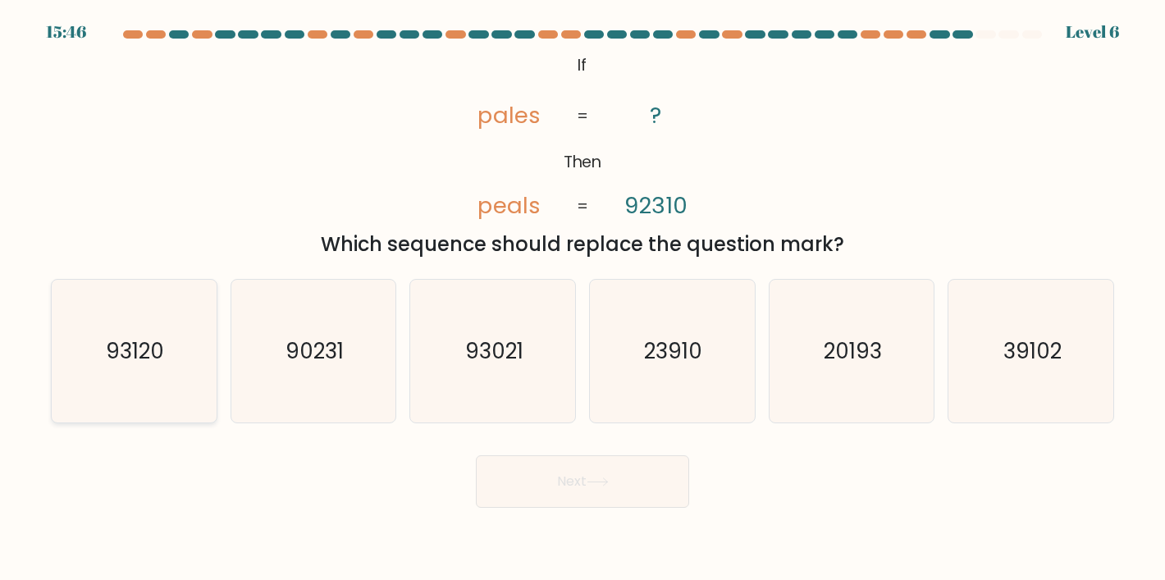
click at [161, 354] on text "93120" at bounding box center [136, 351] width 58 height 30
click at [582, 299] on input "a. 93120" at bounding box center [582, 294] width 1 height 8
radio input "true"
click at [604, 486] on icon at bounding box center [598, 481] width 22 height 9
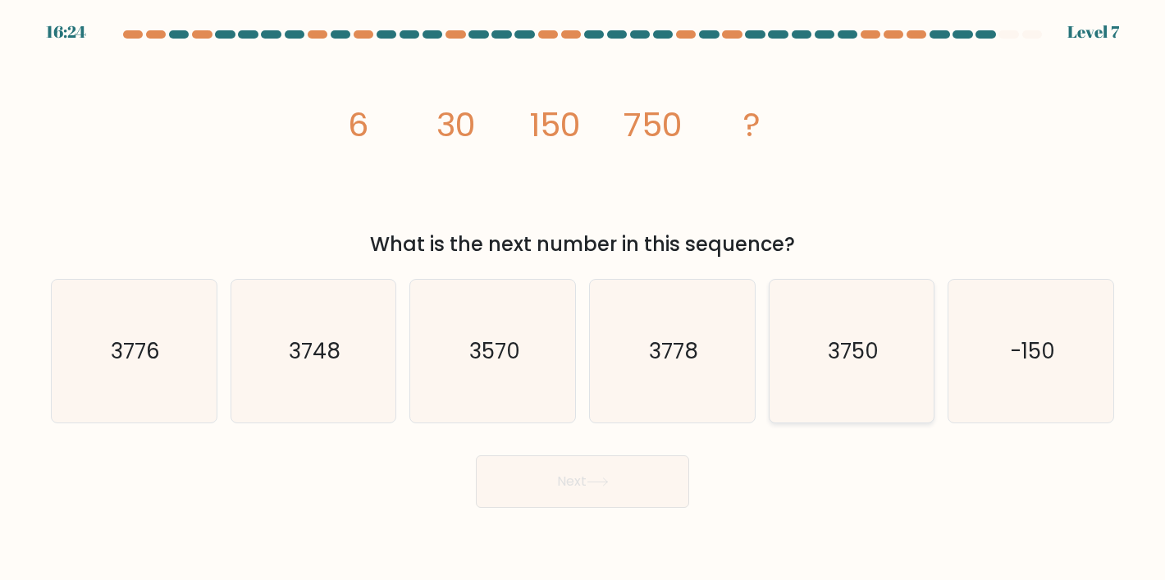
click at [871, 350] on text "3750" at bounding box center [853, 351] width 51 height 30
click at [583, 299] on input "e. 3750" at bounding box center [582, 294] width 1 height 8
radio input "true"
click at [512, 367] on icon "3570" at bounding box center [493, 351] width 143 height 143
click at [582, 299] on input "c. 3570" at bounding box center [582, 294] width 1 height 8
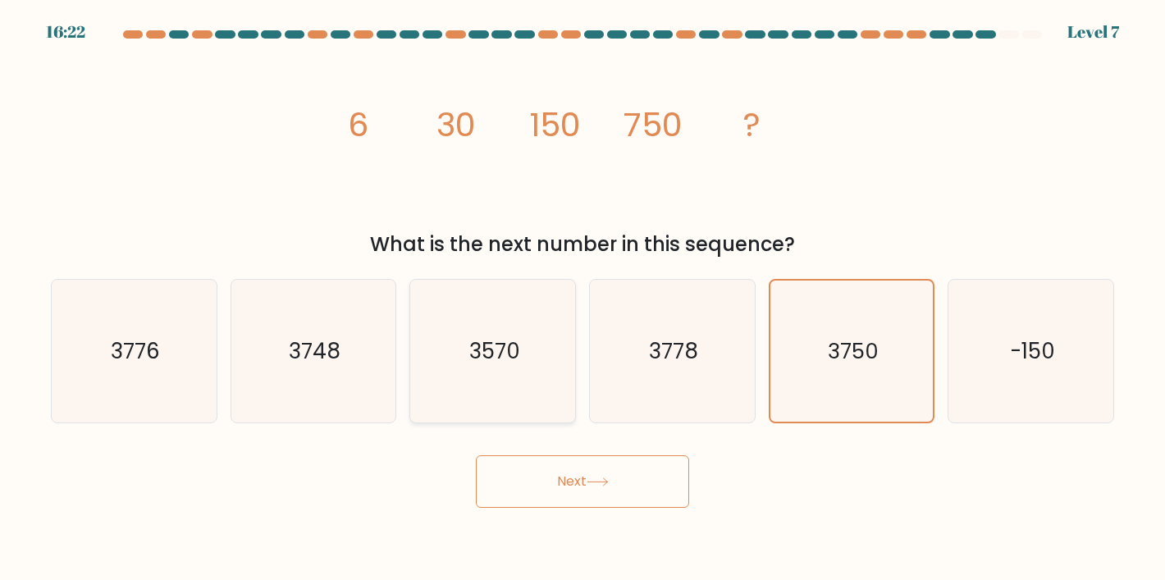
radio input "true"
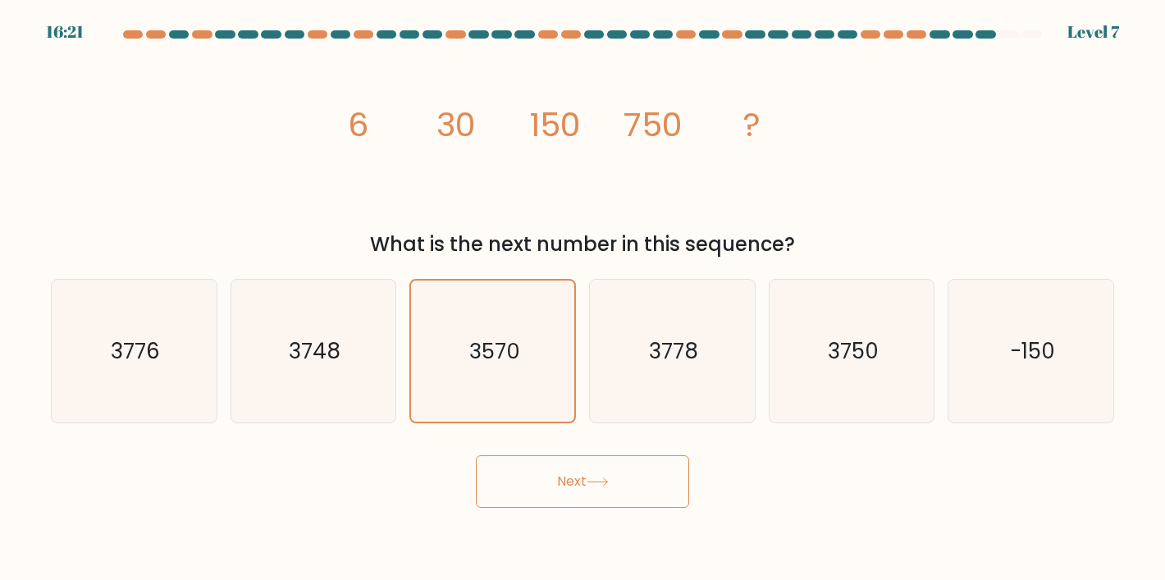
click at [556, 452] on div "Next" at bounding box center [582, 475] width 1083 height 65
click at [565, 468] on button "Next" at bounding box center [582, 481] width 213 height 53
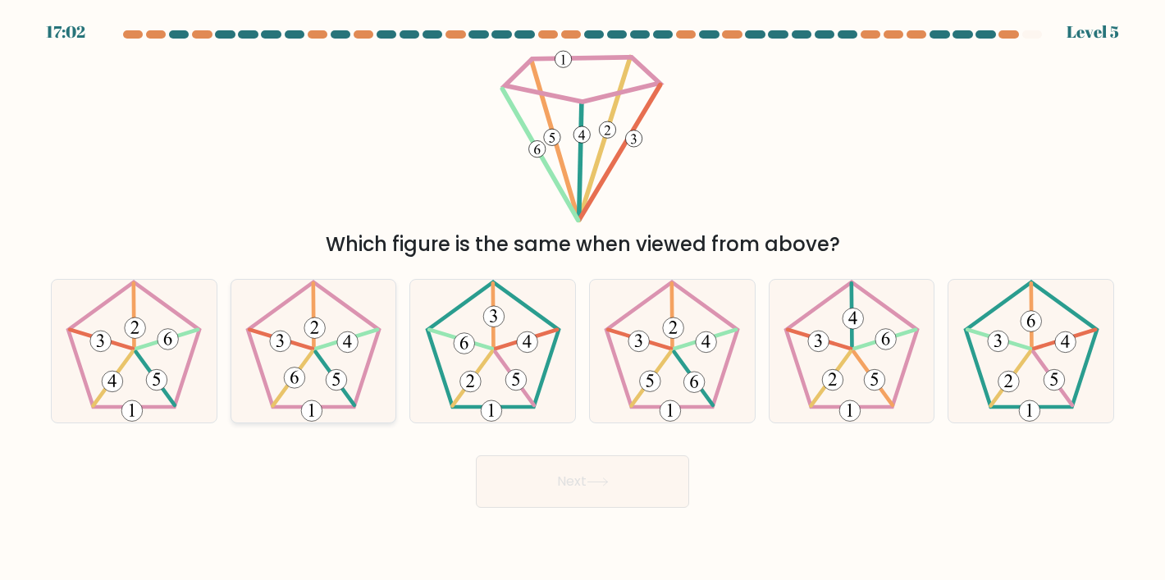
click at [336, 386] on 286 at bounding box center [336, 379] width 21 height 21
click at [582, 299] on input "b." at bounding box center [582, 294] width 1 height 8
radio input "true"
click at [564, 473] on button "Next" at bounding box center [582, 481] width 213 height 53
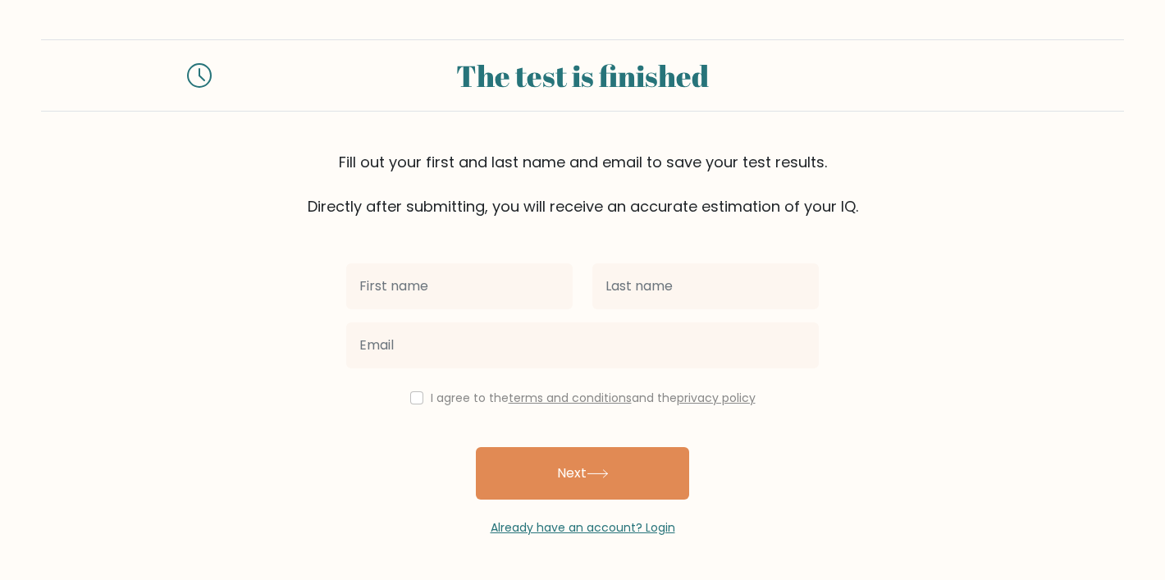
click at [482, 286] on input "text" at bounding box center [459, 286] width 226 height 46
type input "R"
type input "idk"
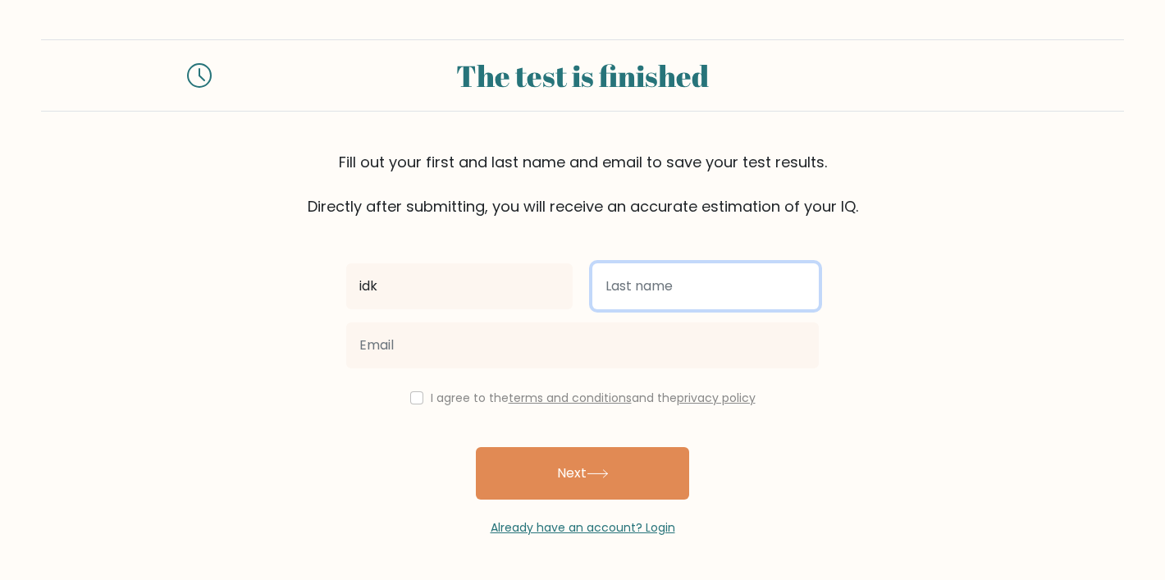
click at [686, 296] on input "text" at bounding box center [705, 286] width 226 height 46
type input "who knows"
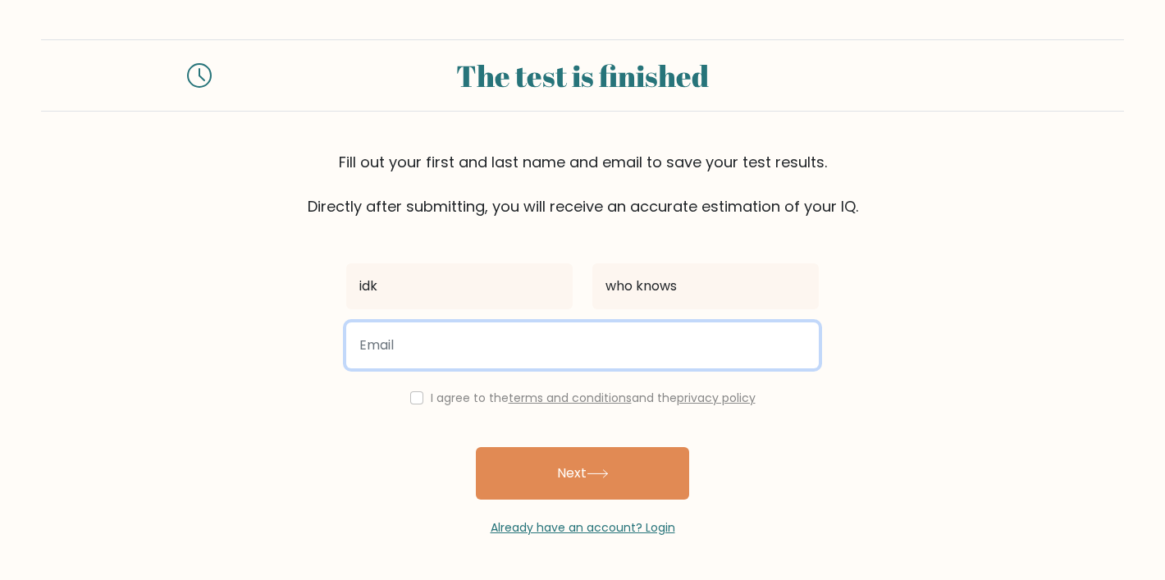
click at [569, 348] on input "email" at bounding box center [582, 345] width 473 height 46
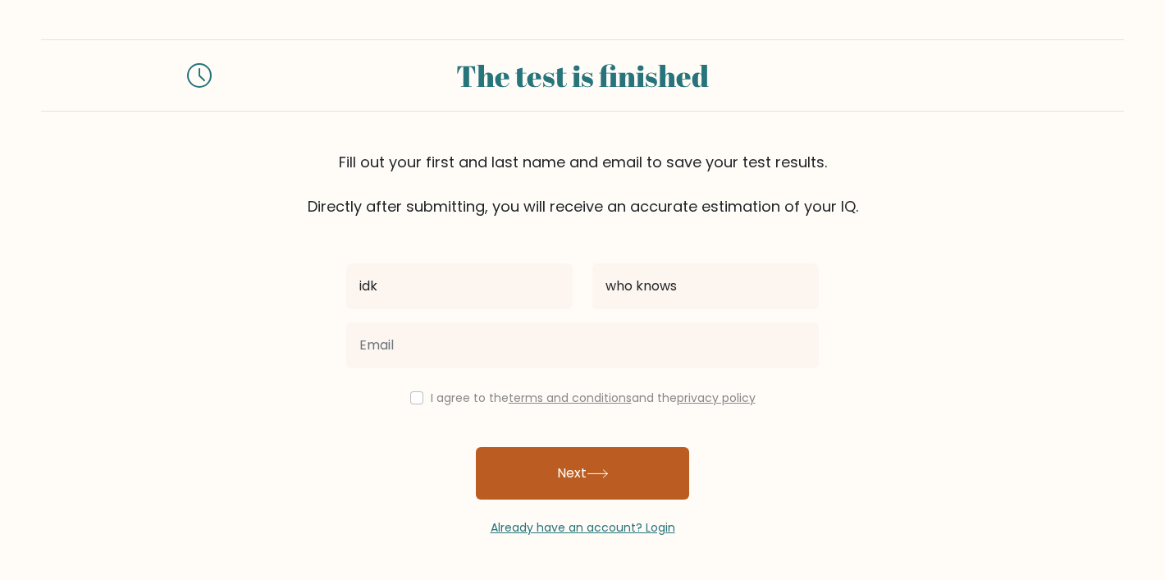
click at [659, 496] on button "Next" at bounding box center [582, 473] width 213 height 53
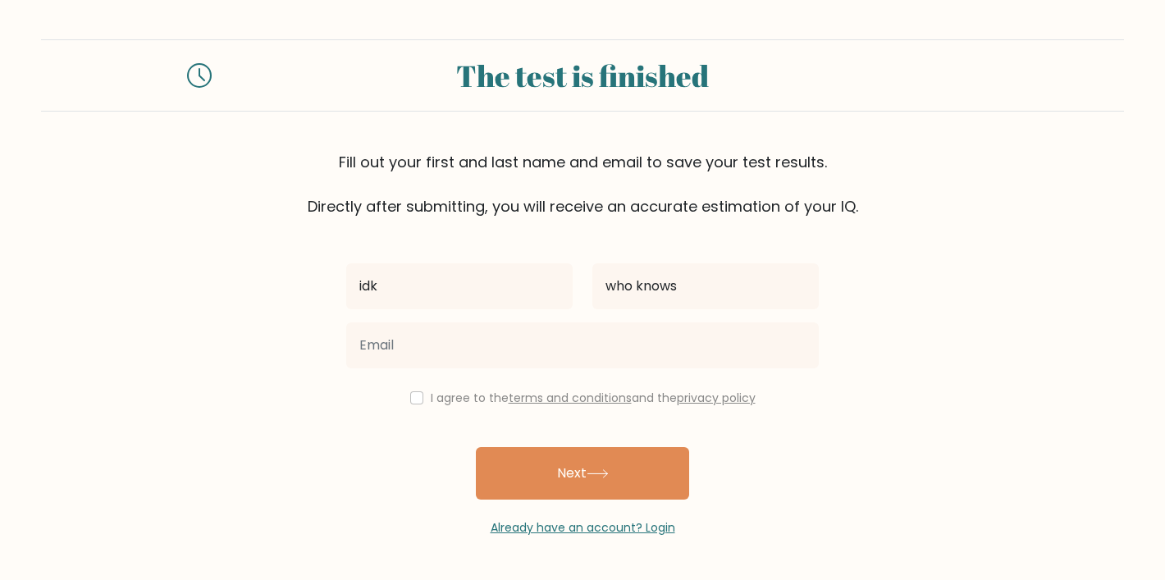
click at [311, 425] on form "The test is finished Fill out your first and last name and email to save your t…" at bounding box center [582, 287] width 1165 height 497
click at [193, 76] on icon at bounding box center [199, 75] width 25 height 25
click at [498, 73] on div "The test is finished" at bounding box center [582, 75] width 702 height 44
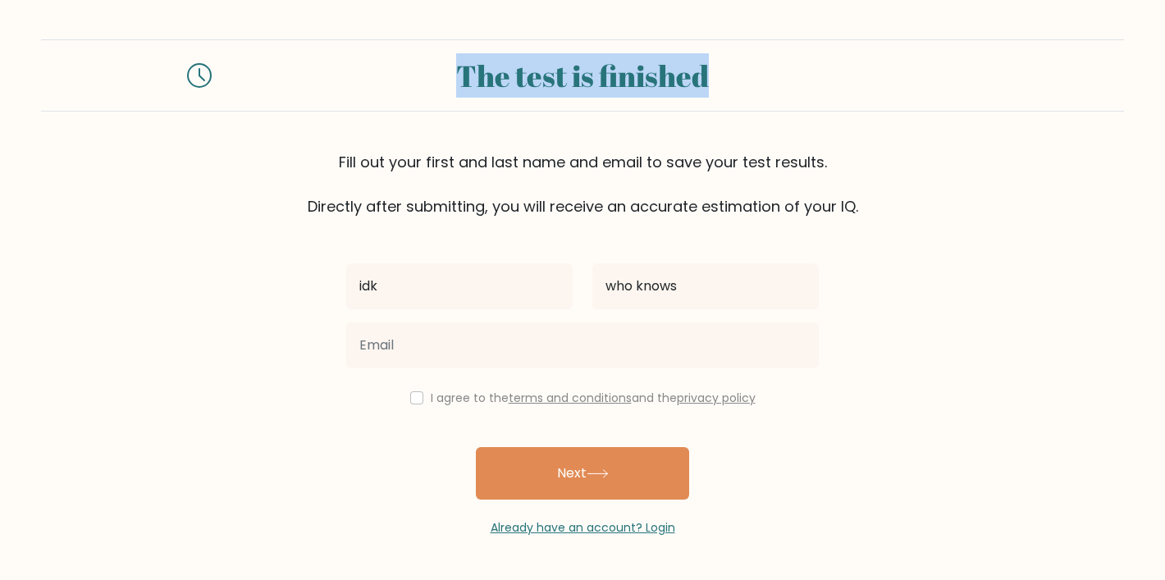
drag, startPoint x: 749, startPoint y: 72, endPoint x: 360, endPoint y: 67, distance: 388.9
click at [360, 67] on div "The test is finished" at bounding box center [582, 75] width 702 height 44
